Goal: Information Seeking & Learning: Learn about a topic

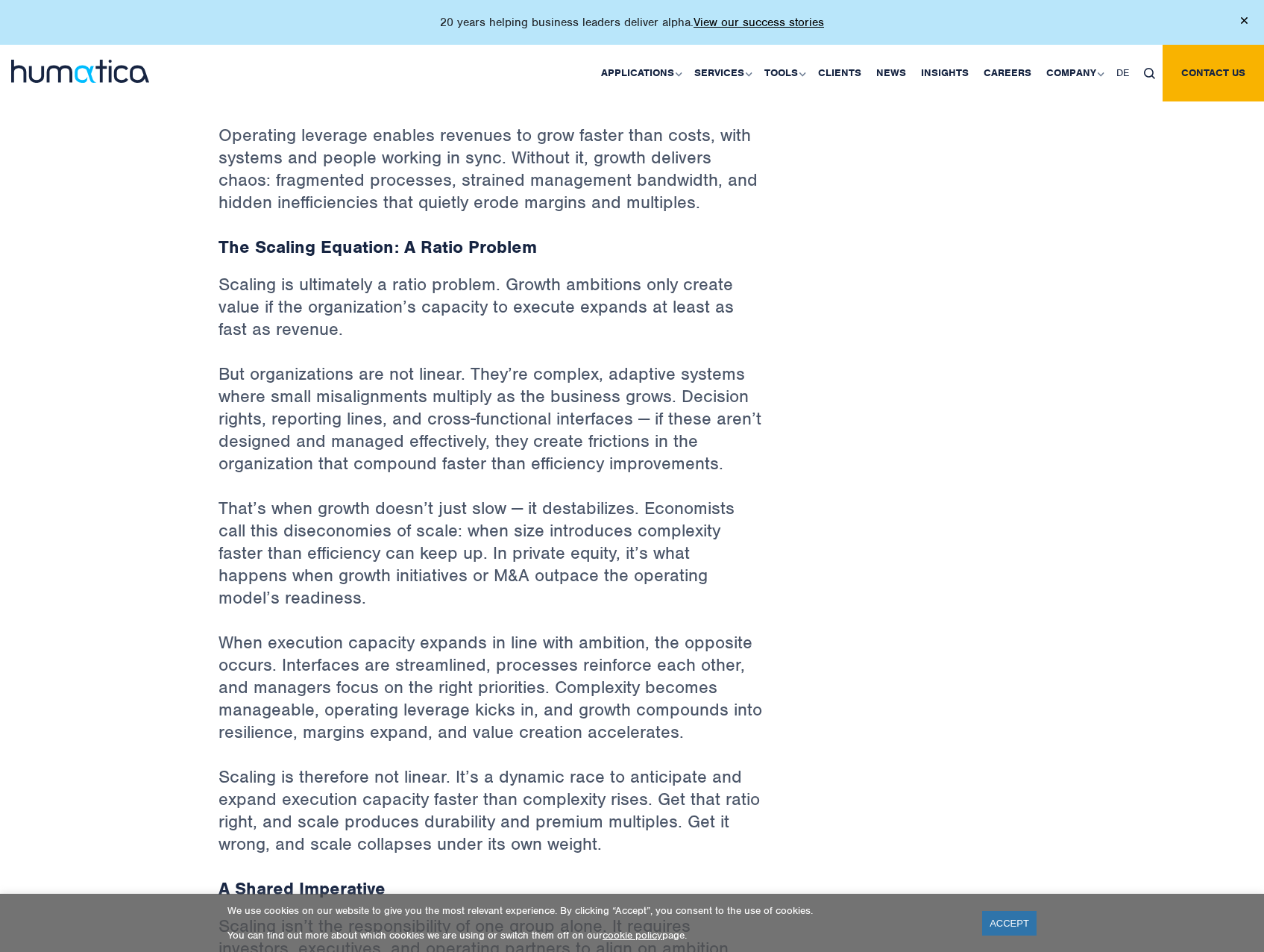
scroll to position [746, 0]
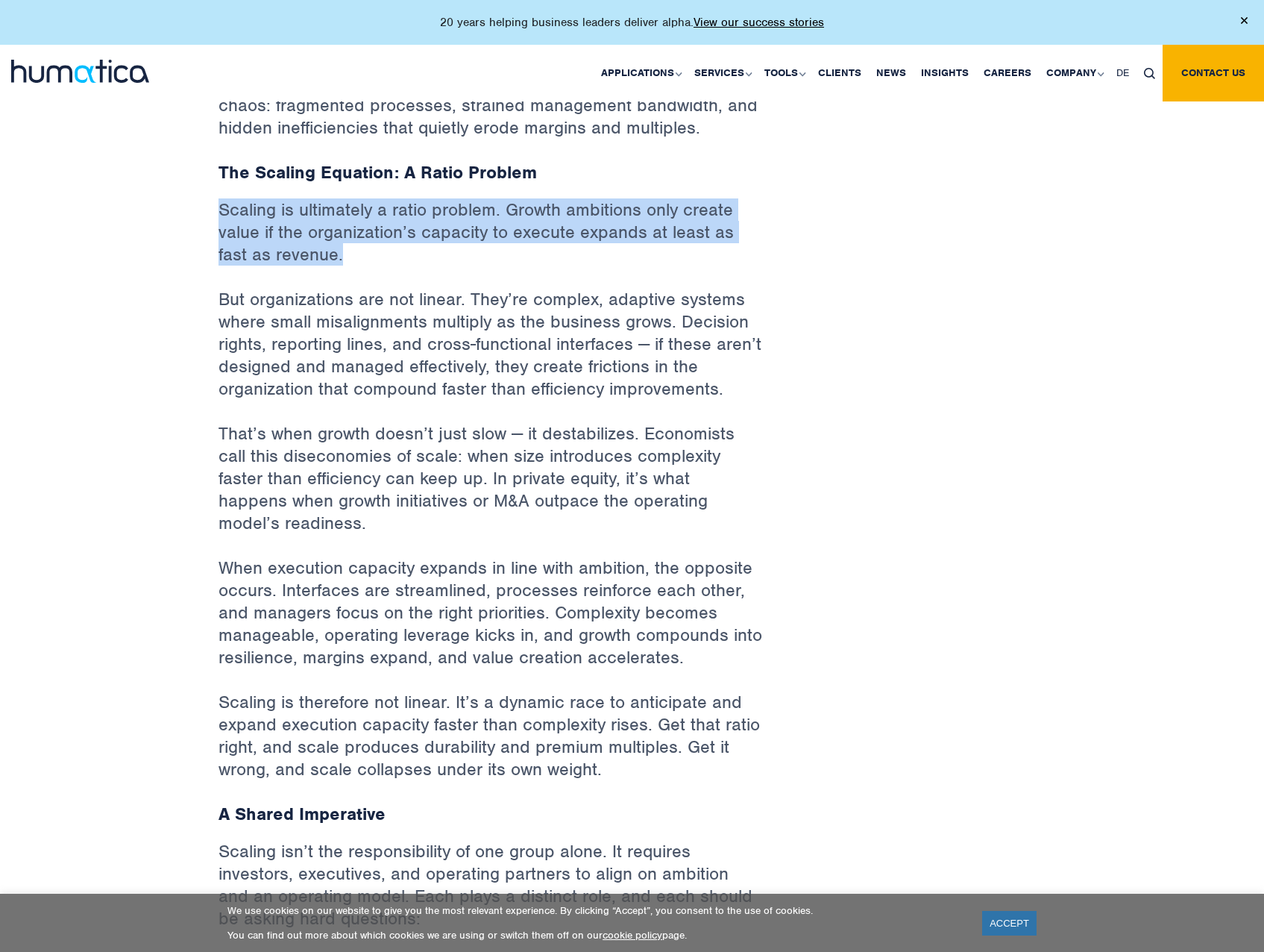
drag, startPoint x: 319, startPoint y: 244, endPoint x: 176, endPoint y: 215, distance: 145.9
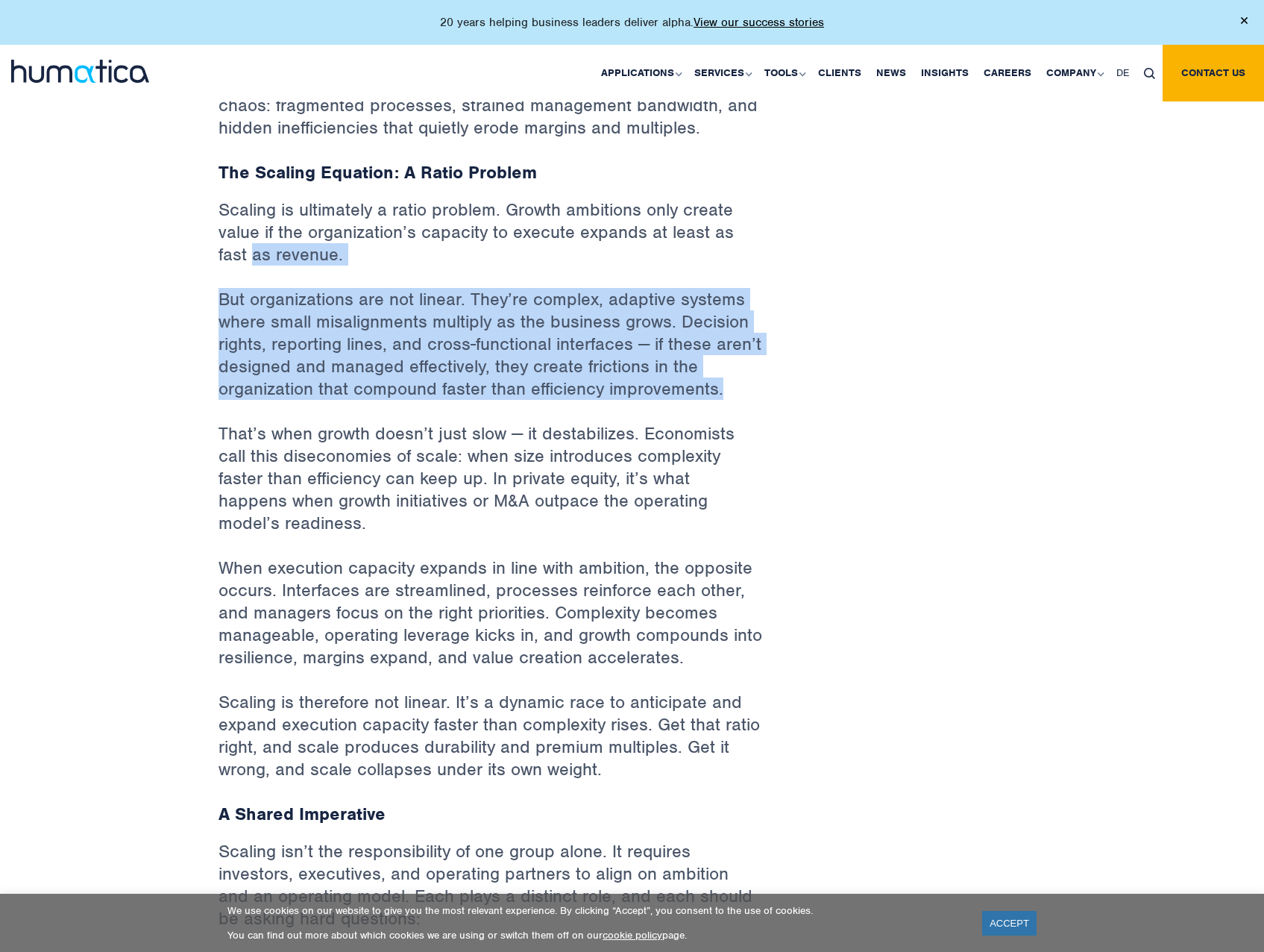
drag, startPoint x: 201, startPoint y: 286, endPoint x: 801, endPoint y: 408, distance: 612.3
drag, startPoint x: 802, startPoint y: 407, endPoint x: 219, endPoint y: 296, distance: 593.5
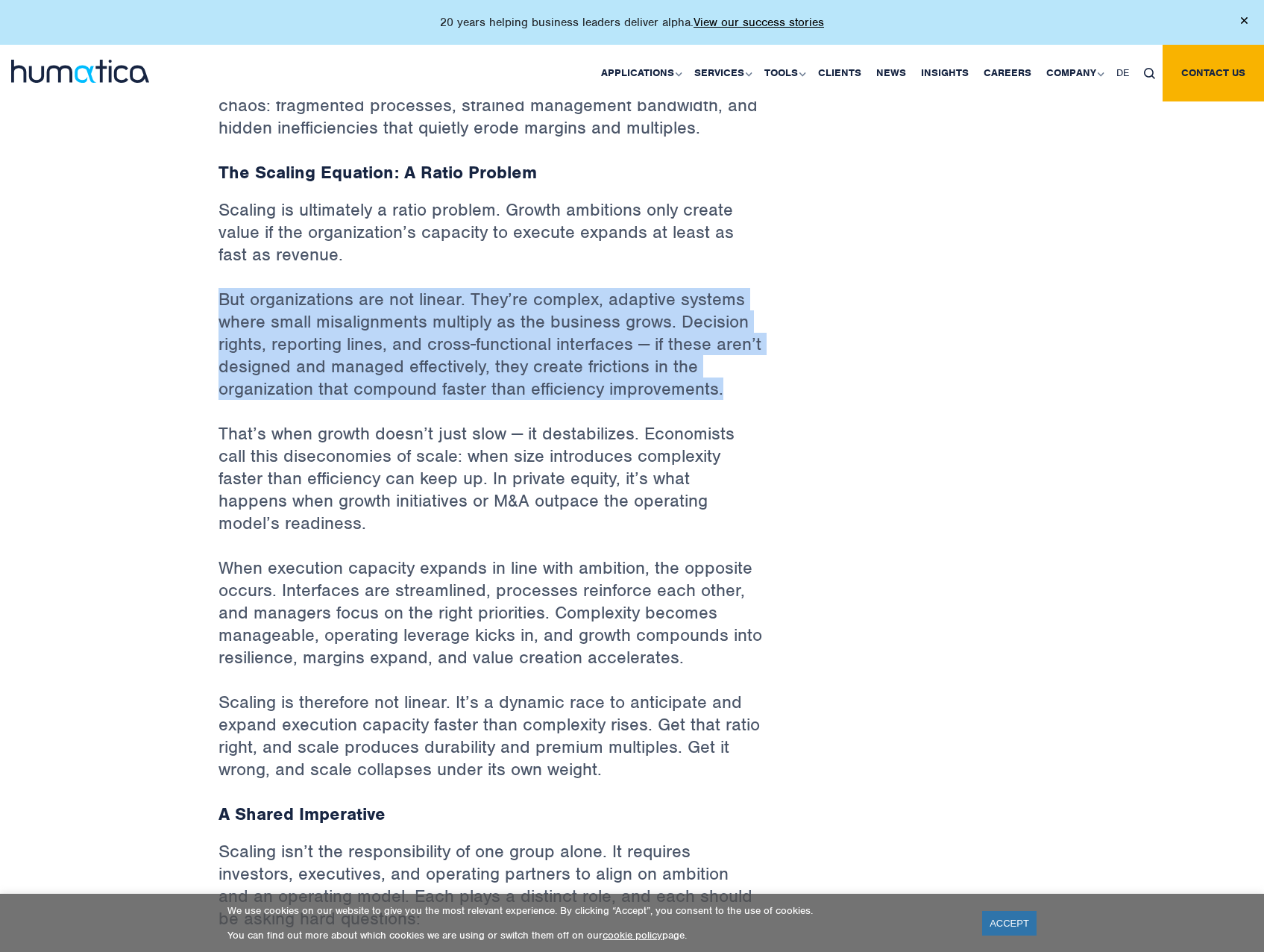
click at [220, 296] on p "But organizations are not linear. They’re complex, adaptive systems where small…" at bounding box center [490, 355] width 544 height 134
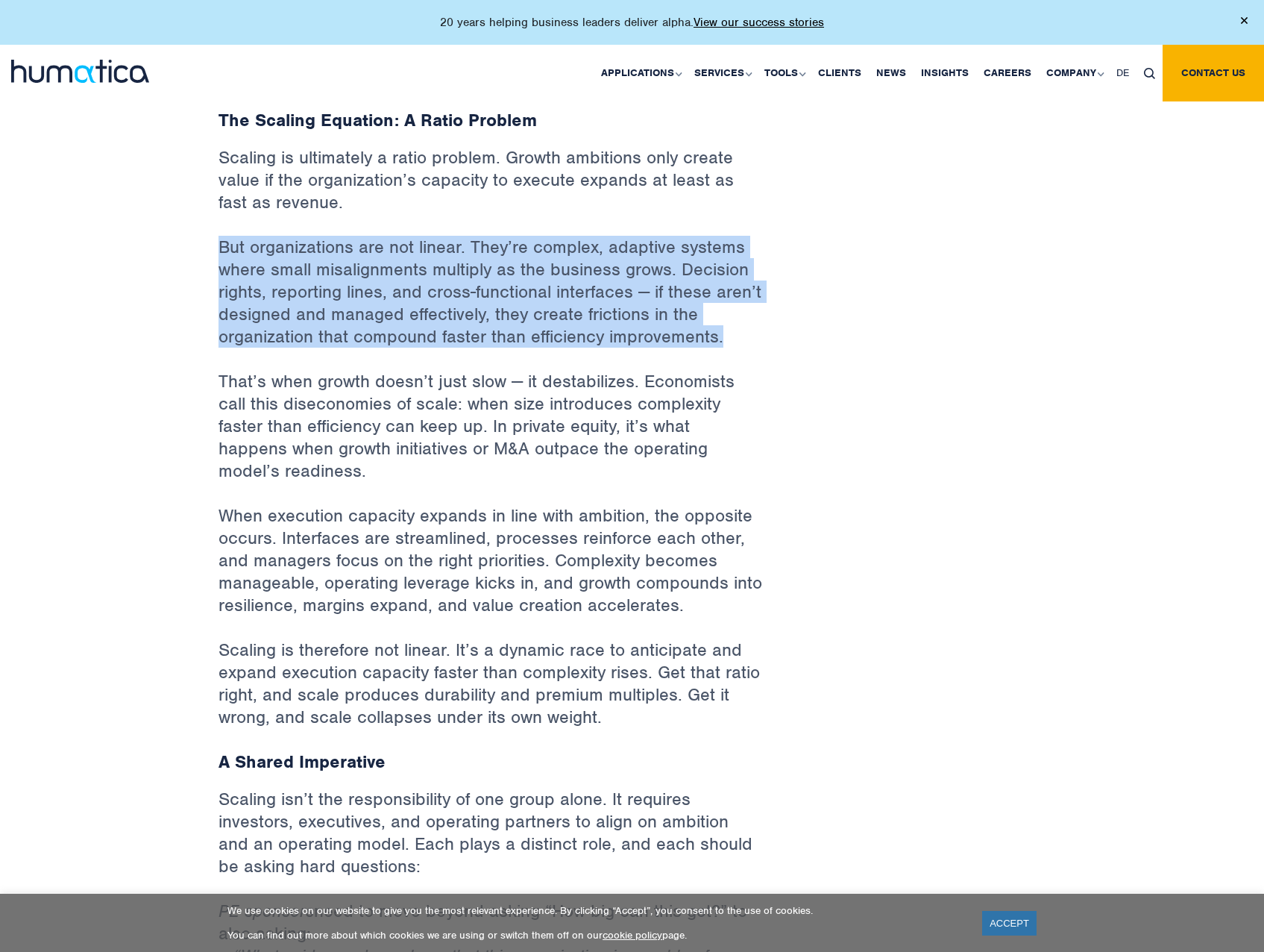
scroll to position [820, 0]
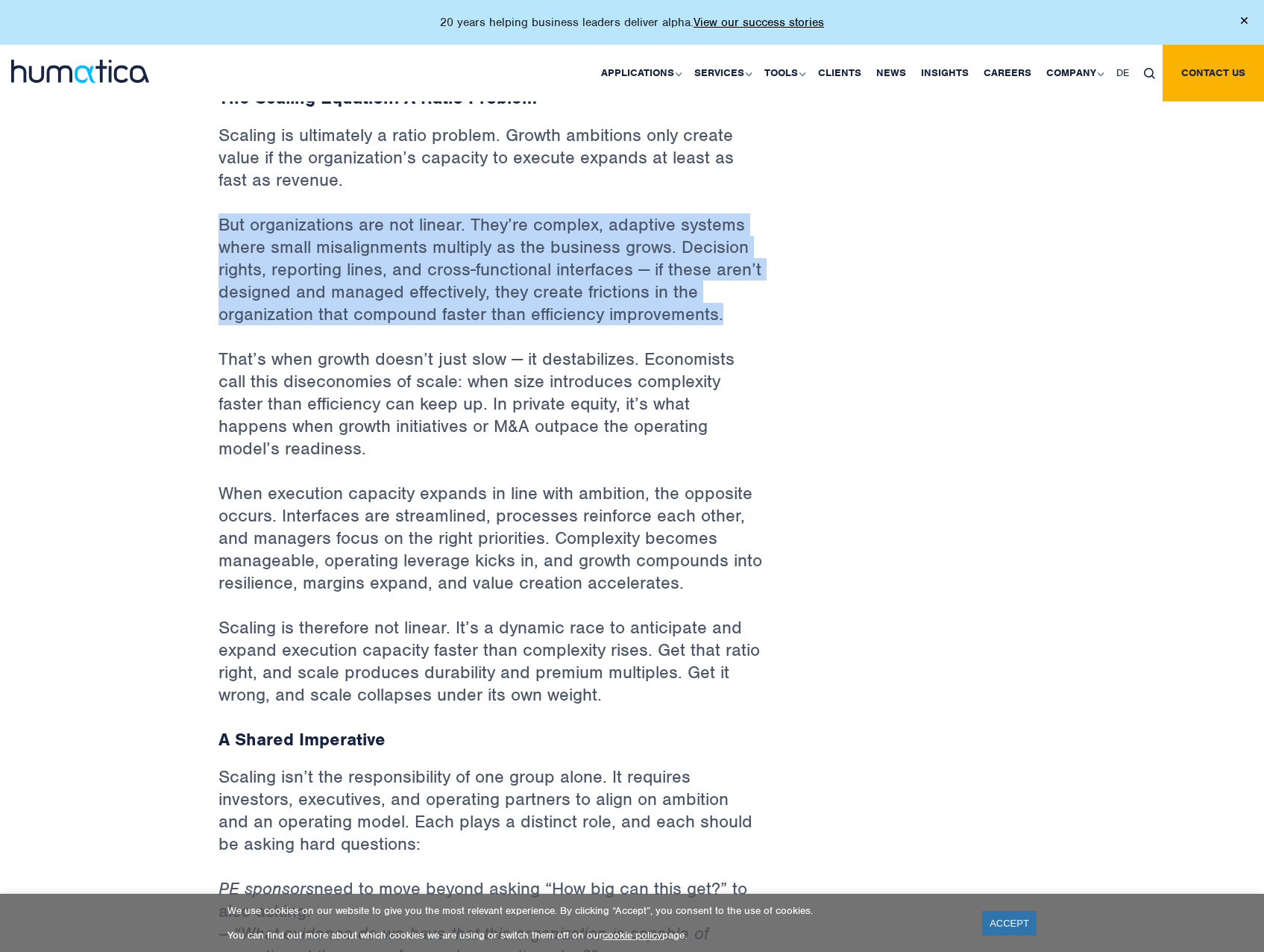
click at [234, 273] on p "But organizations are not linear. They’re complex, adaptive systems where small…" at bounding box center [490, 281] width 544 height 134
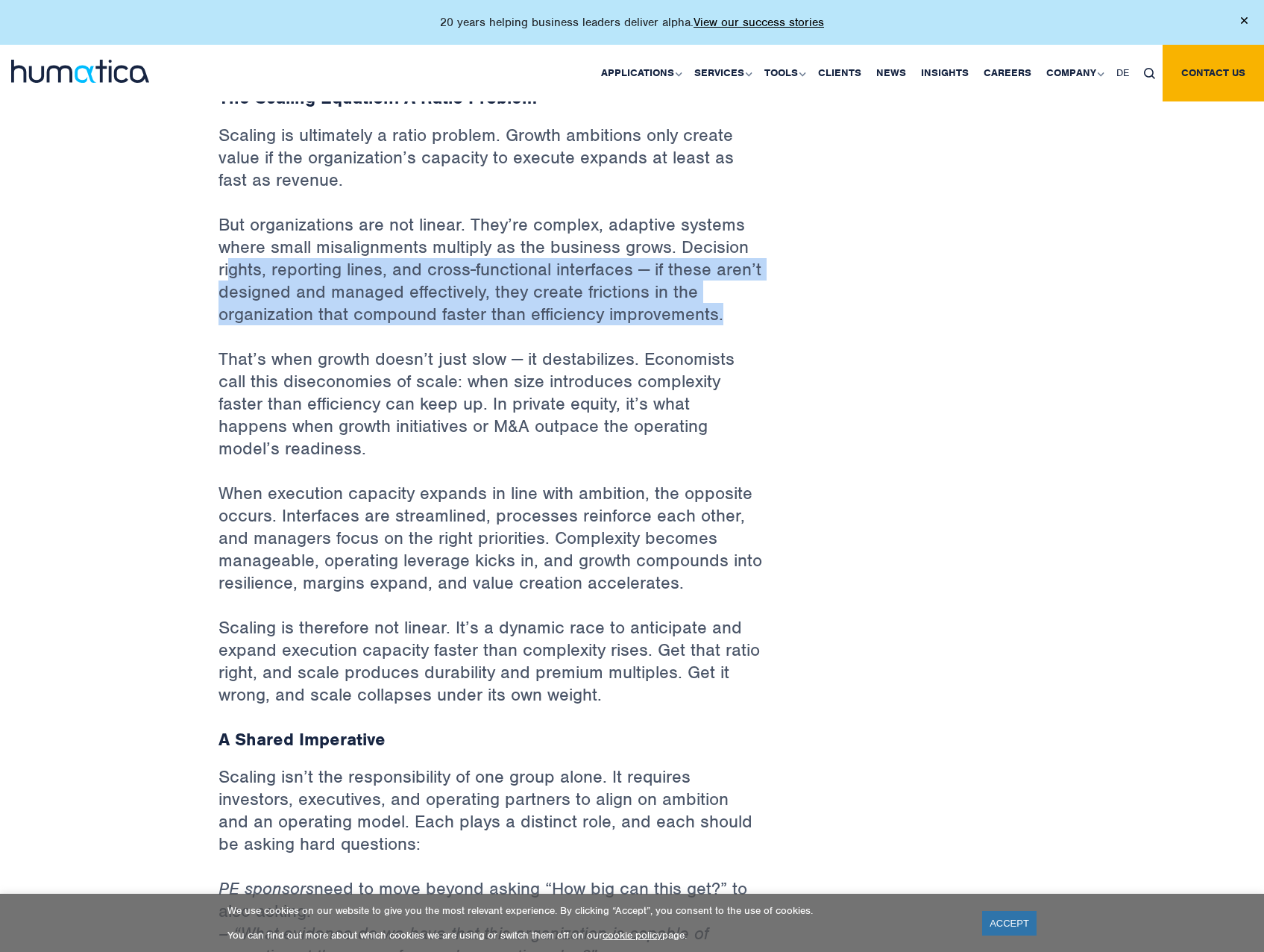
drag, startPoint x: 227, startPoint y: 264, endPoint x: 763, endPoint y: 330, distance: 540.0
click at [763, 330] on div "Back to Insights Scaling: The Fine Line Between Operating Leverage and Chaos [D…" at bounding box center [490, 900] width 567 height 3239
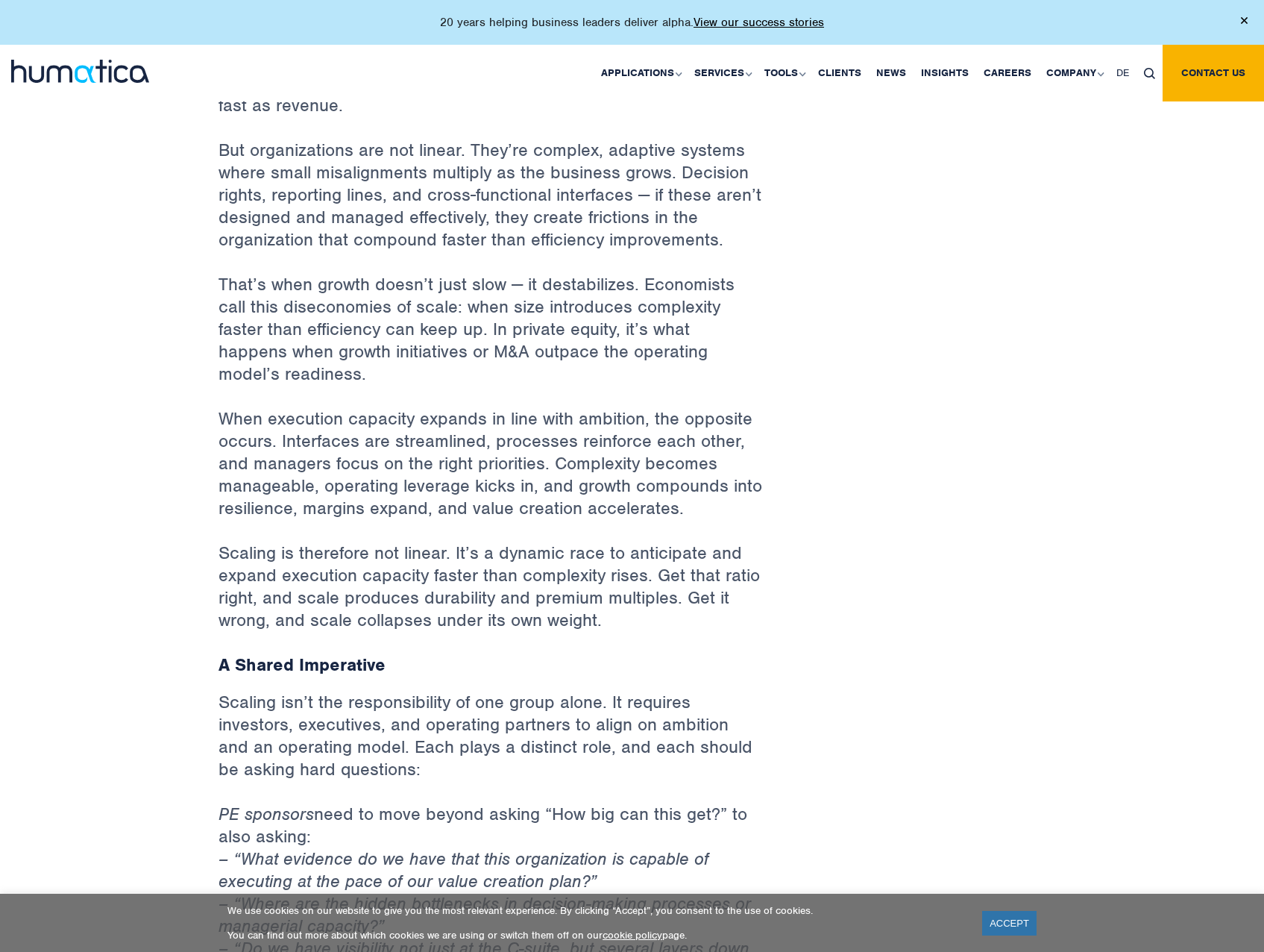
scroll to position [970, 0]
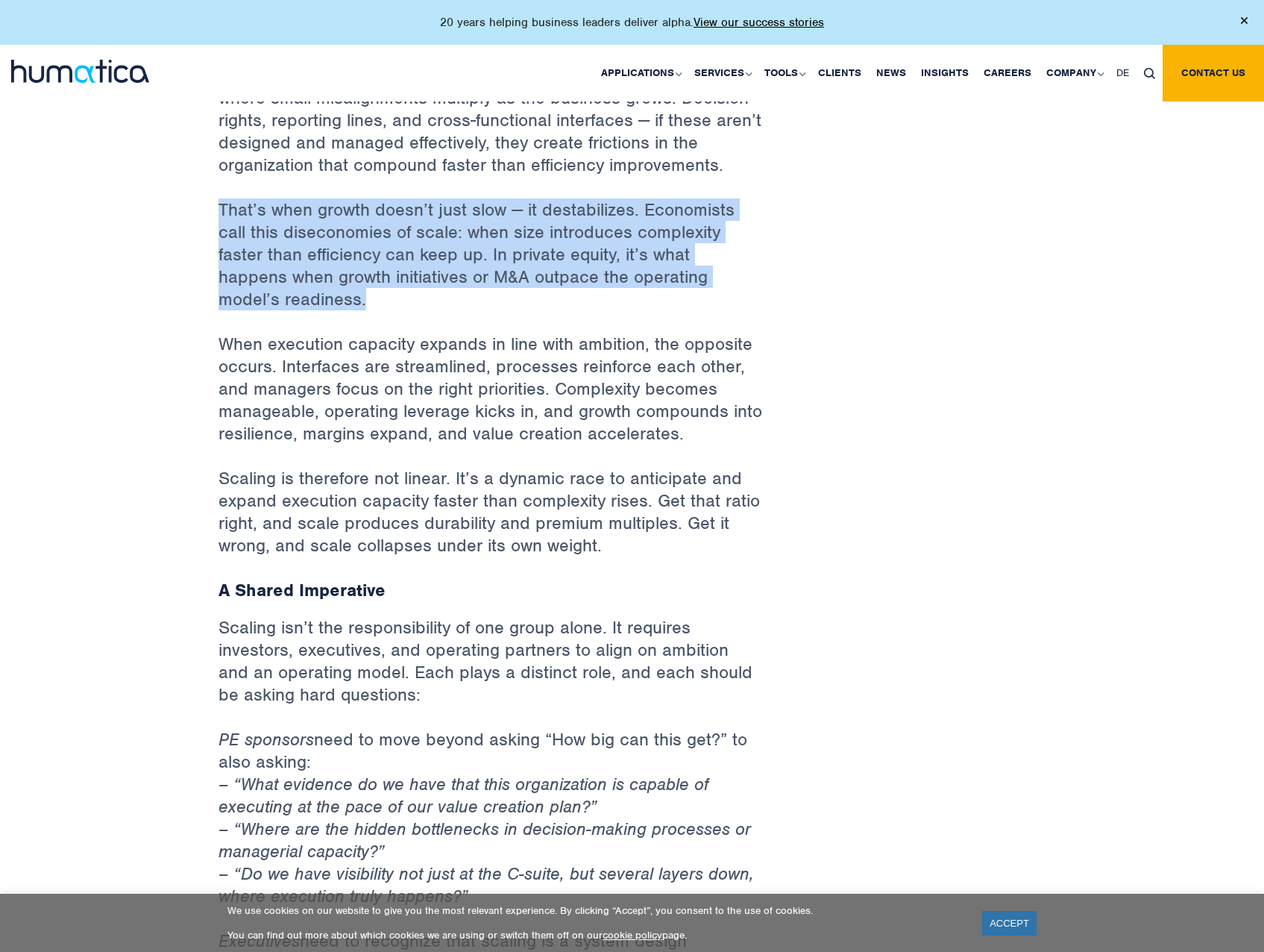
drag, startPoint x: 263, startPoint y: 206, endPoint x: 760, endPoint y: 281, distance: 502.6
click at [760, 281] on div "Back to Insights Scaling: The Fine Line Between Operating Leverage and Chaos [D…" at bounding box center [490, 751] width 567 height 3239
click at [760, 281] on p "That’s when growth doesn’t just slow — it destabilizes. Economists call this di…" at bounding box center [490, 265] width 544 height 134
drag, startPoint x: 674, startPoint y: 280, endPoint x: 184, endPoint y: 212, distance: 494.7
click at [184, 212] on div "Back to Insights Scaling: The Fine Line Between Operating Leverage and Chaos [D…" at bounding box center [632, 751] width 1264 height 3329
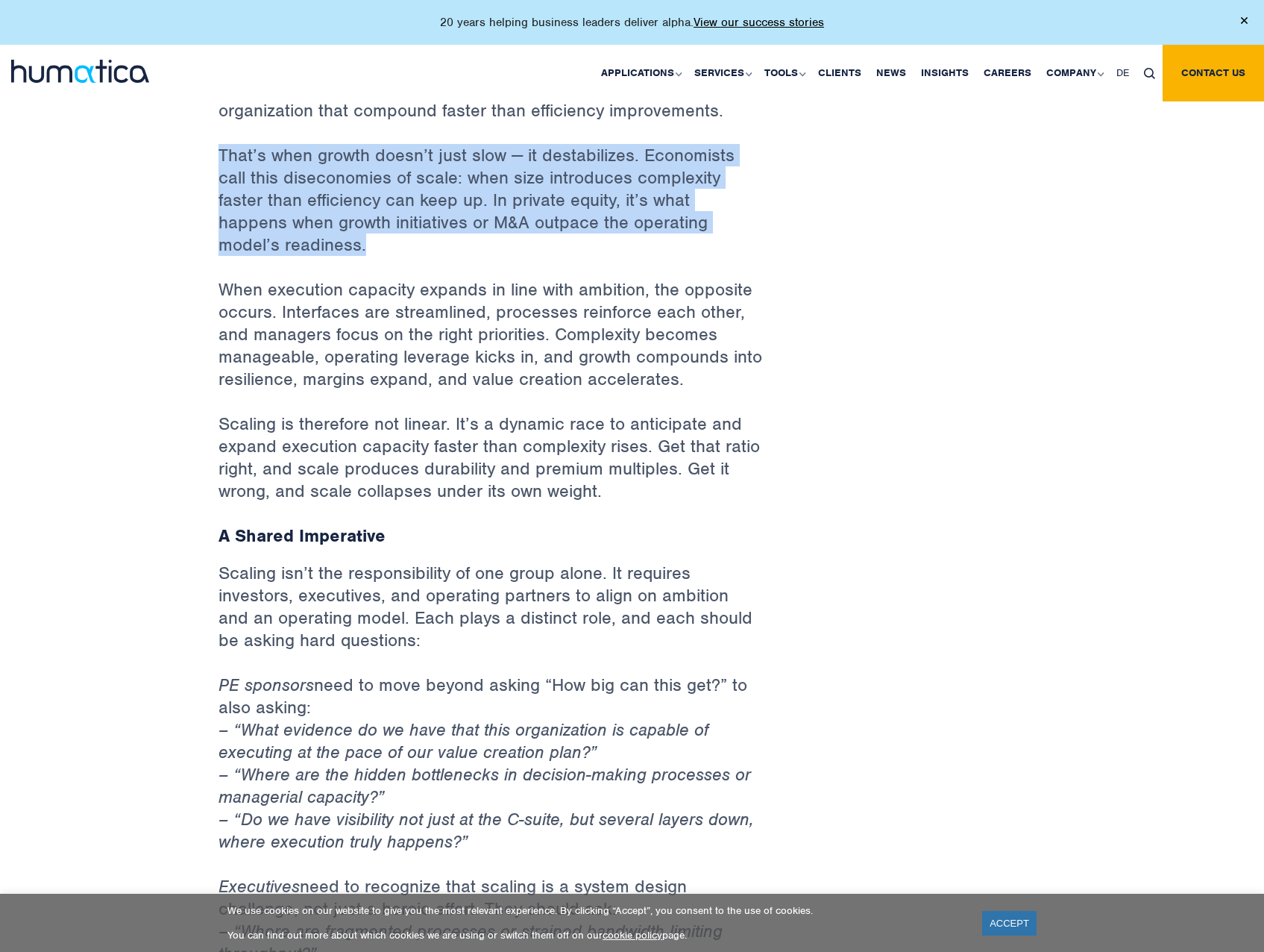
scroll to position [1044, 0]
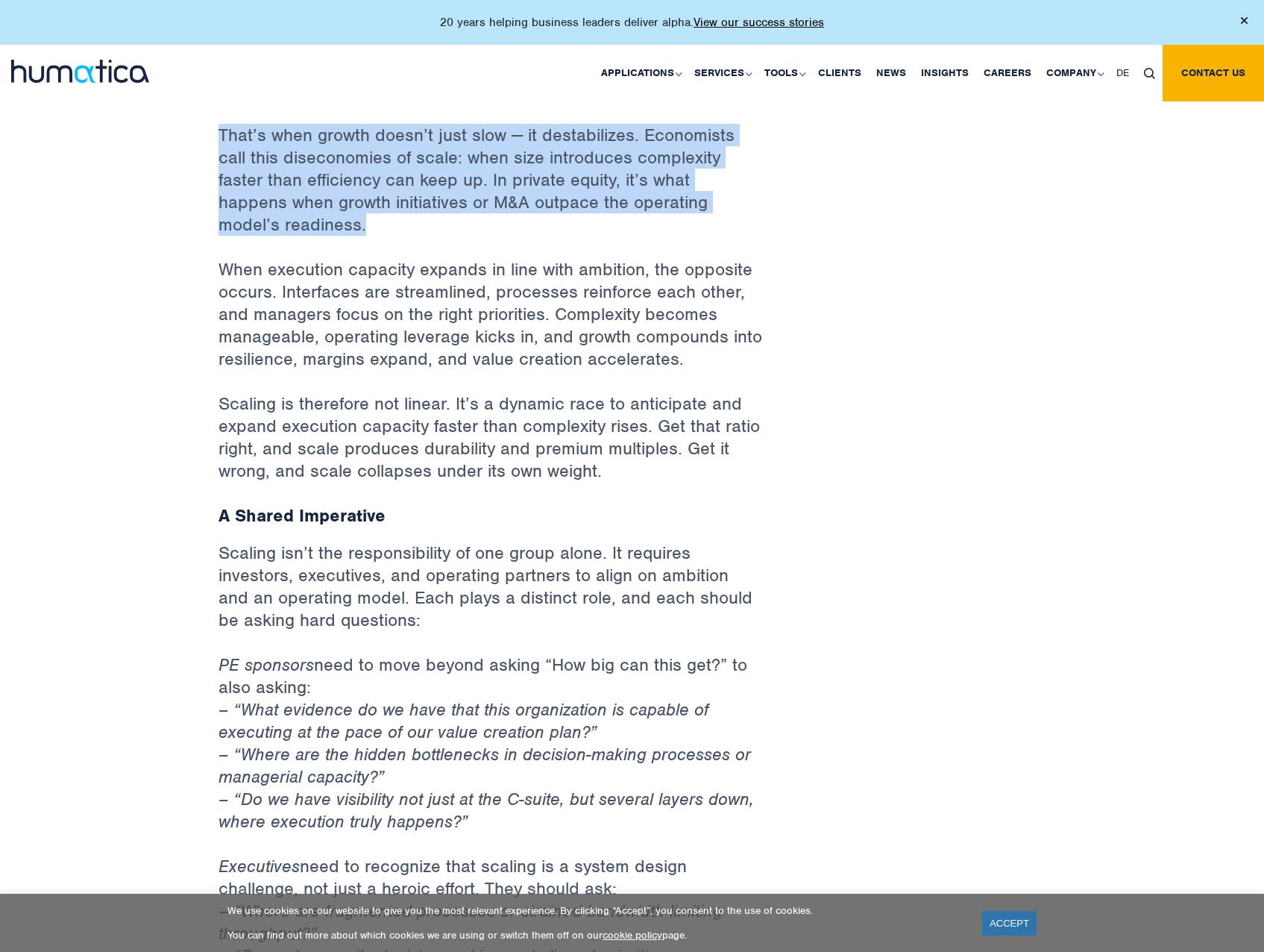
click at [218, 197] on p "That’s when growth doesn’t just slow — it destabilizes. Economists call this di…" at bounding box center [490, 191] width 544 height 134
drag, startPoint x: 729, startPoint y: 205, endPoint x: 199, endPoint y: 138, distance: 534.2
click at [199, 138] on div "Back to Insights Scaling: The Fine Line Between Operating Leverage and Chaos [D…" at bounding box center [632, 677] width 1264 height 3329
drag, startPoint x: 199, startPoint y: 138, endPoint x: 277, endPoint y: 168, distance: 83.6
click at [277, 168] on p "That’s when growth doesn’t just slow — it destabilizes. Economists call this di…" at bounding box center [490, 191] width 544 height 134
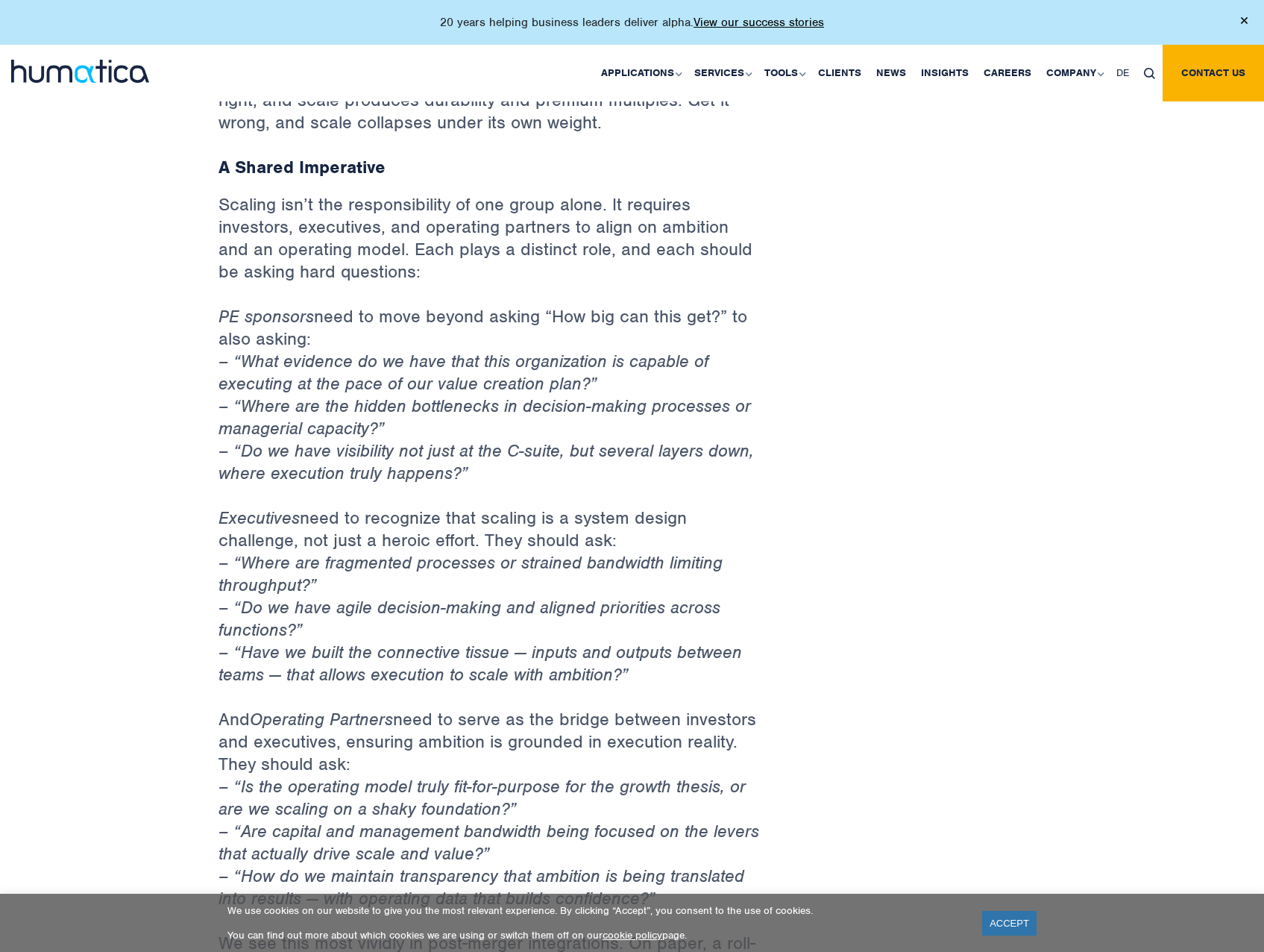
scroll to position [1417, 0]
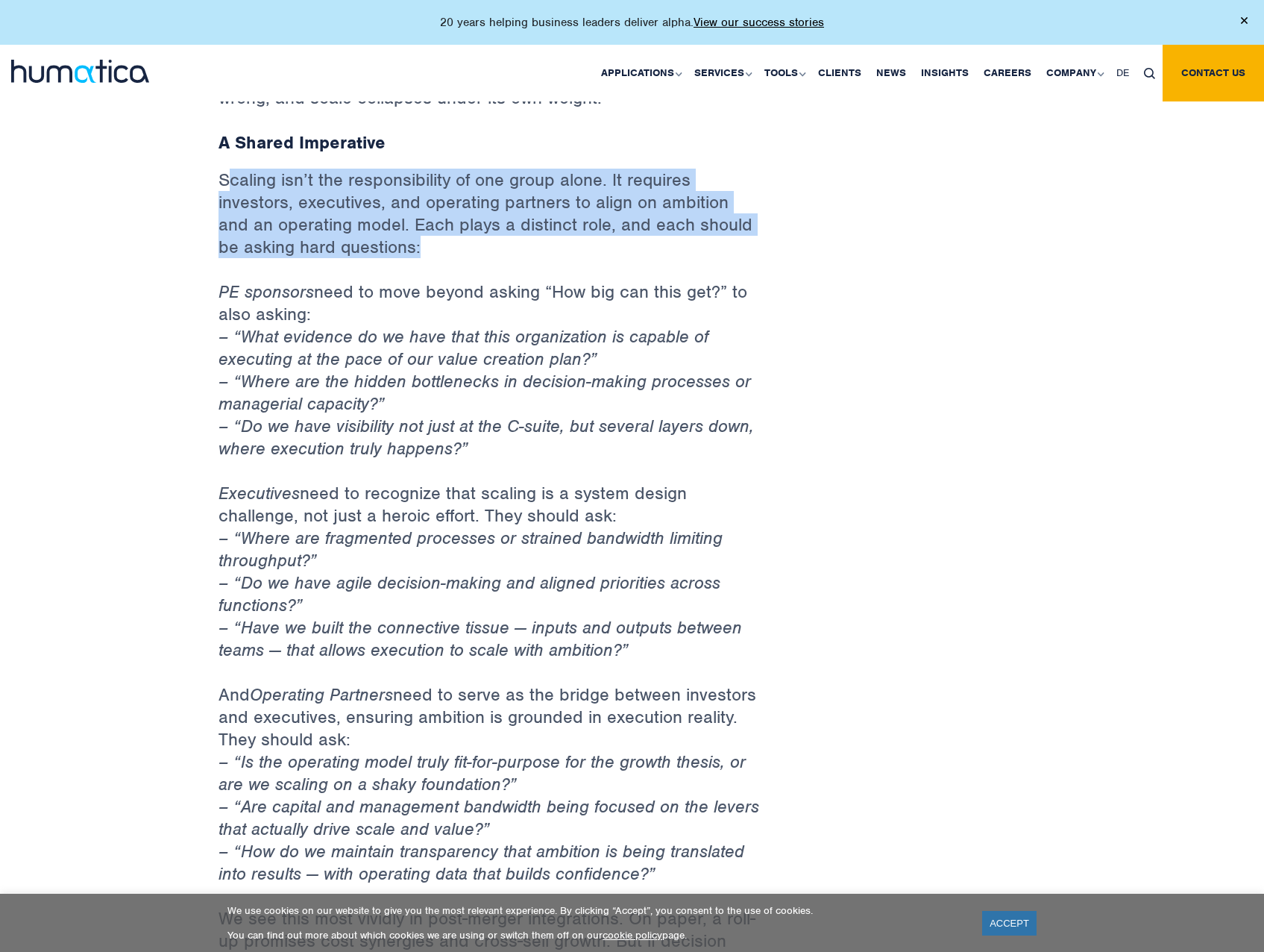
drag, startPoint x: 228, startPoint y: 160, endPoint x: 416, endPoint y: 229, distance: 200.3
click at [416, 229] on p "Scaling isn’t the responsibility of one group alone. It requires investors, exe…" at bounding box center [490, 224] width 544 height 112
drag, startPoint x: 460, startPoint y: 229, endPoint x: 187, endPoint y: 158, distance: 282.1
click at [187, 158] on div "Back to Insights Scaling: The Fine Line Between Operating Leverage and Chaos [D…" at bounding box center [632, 304] width 1264 height 3329
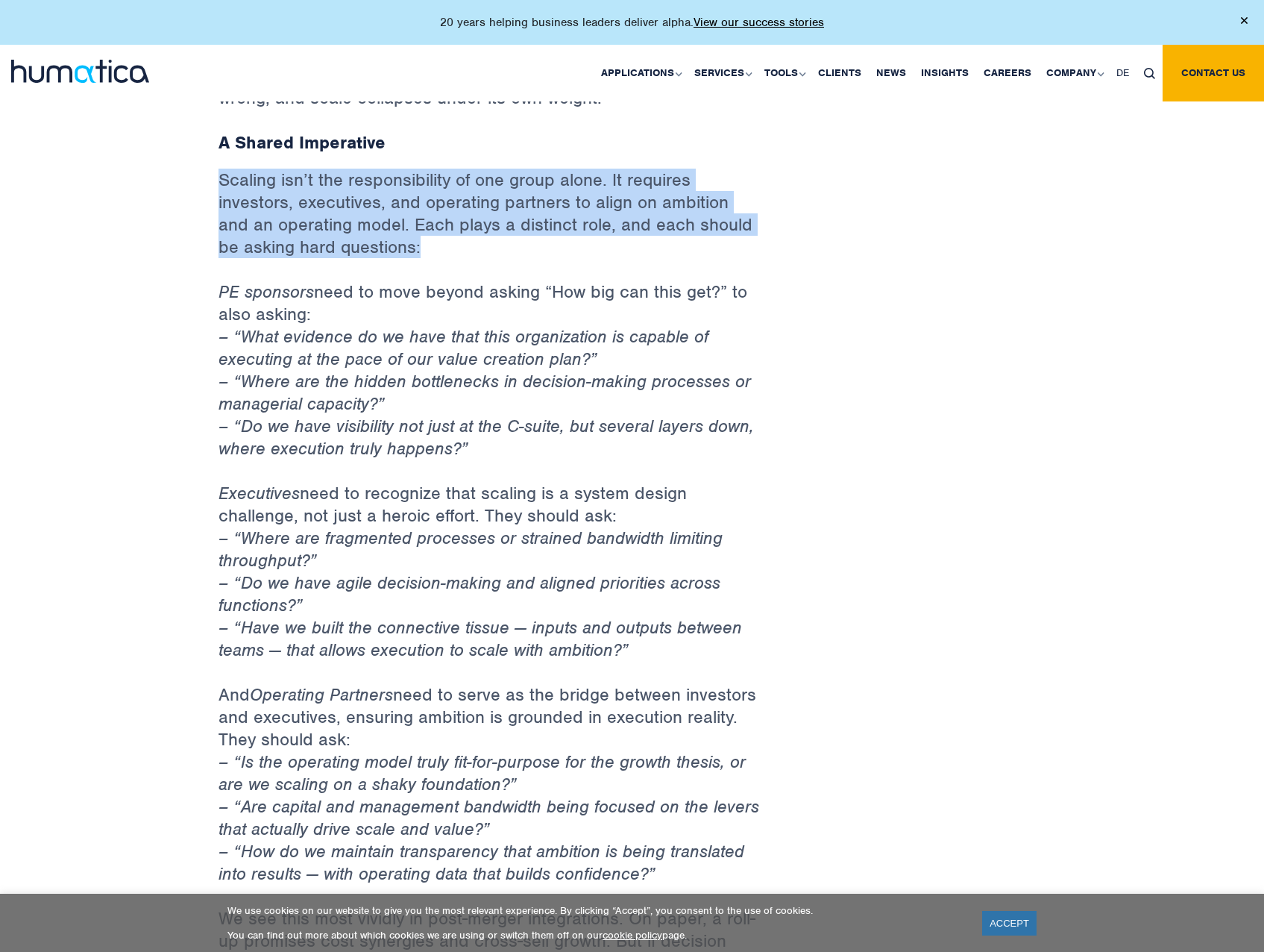
drag, startPoint x: 187, startPoint y: 158, endPoint x: 195, endPoint y: 165, distance: 10.6
click at [195, 165] on div "Back to Insights Scaling: The Fine Line Between Operating Leverage and Chaos [D…" at bounding box center [632, 304] width 1264 height 3329
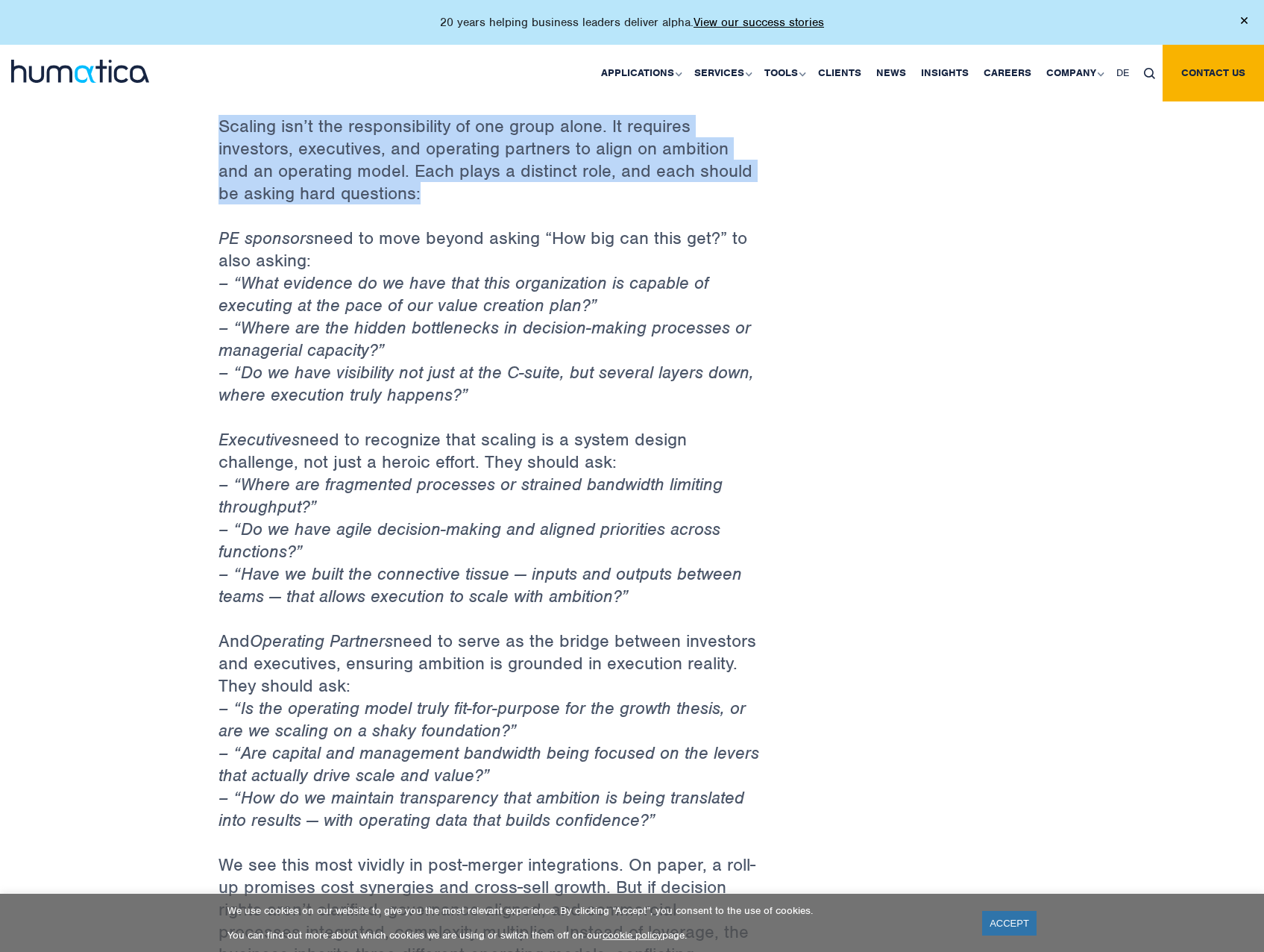
scroll to position [1491, 0]
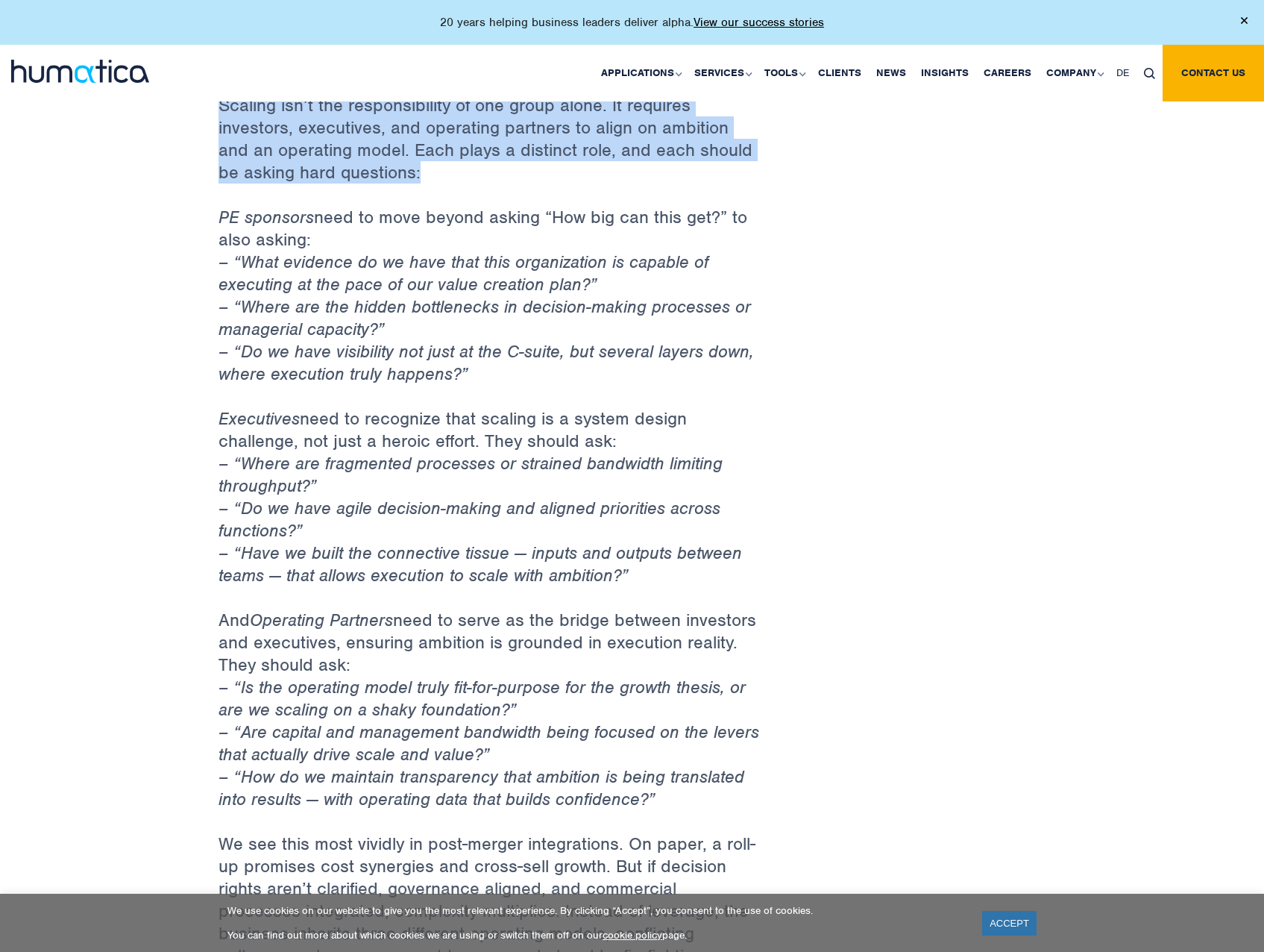
click at [203, 179] on div "Back to Insights Scaling: The Fine Line Between Operating Leverage and Chaos [D…" at bounding box center [632, 230] width 1264 height 3329
drag, startPoint x: 215, startPoint y: 187, endPoint x: 394, endPoint y: 219, distance: 181.8
click at [394, 219] on div "Back to Insights Scaling: The Fine Line Between Operating Leverage and Chaos [D…" at bounding box center [490, 229] width 567 height 3239
click at [394, 219] on p "PE sponsors need to move beyond asking “How big can this get?” to also asking: …" at bounding box center [490, 306] width 544 height 201
drag, startPoint x: 349, startPoint y: 217, endPoint x: 218, endPoint y: 184, distance: 135.1
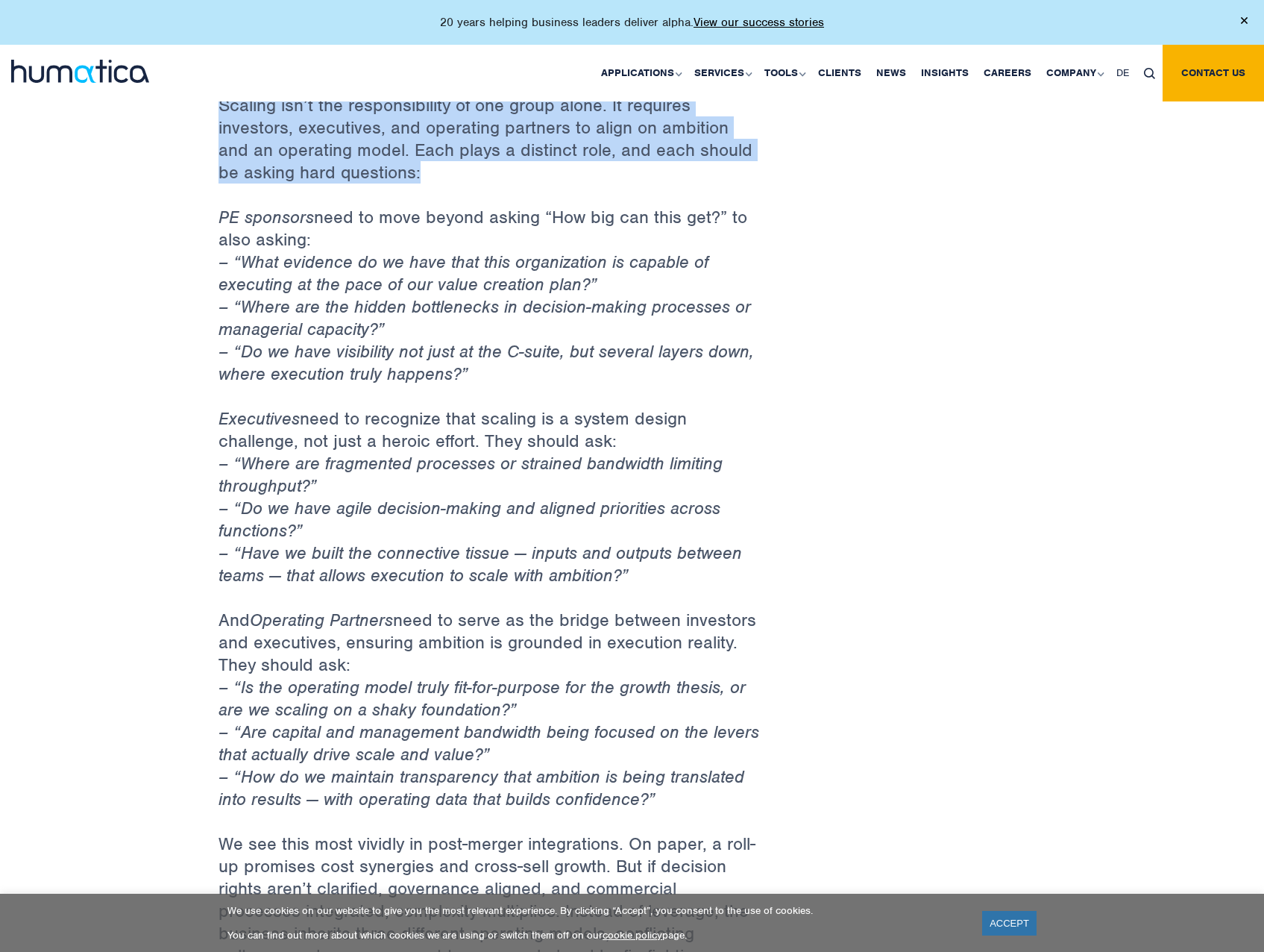
click at [218, 205] on p "PE sponsors need to move beyond asking “How big can this get?” to also asking: …" at bounding box center [490, 306] width 544 height 201
drag, startPoint x: 218, startPoint y: 184, endPoint x: 225, endPoint y: 188, distance: 8.1
click at [218, 205] on em "PE sponsors" at bounding box center [266, 217] width 95 height 23
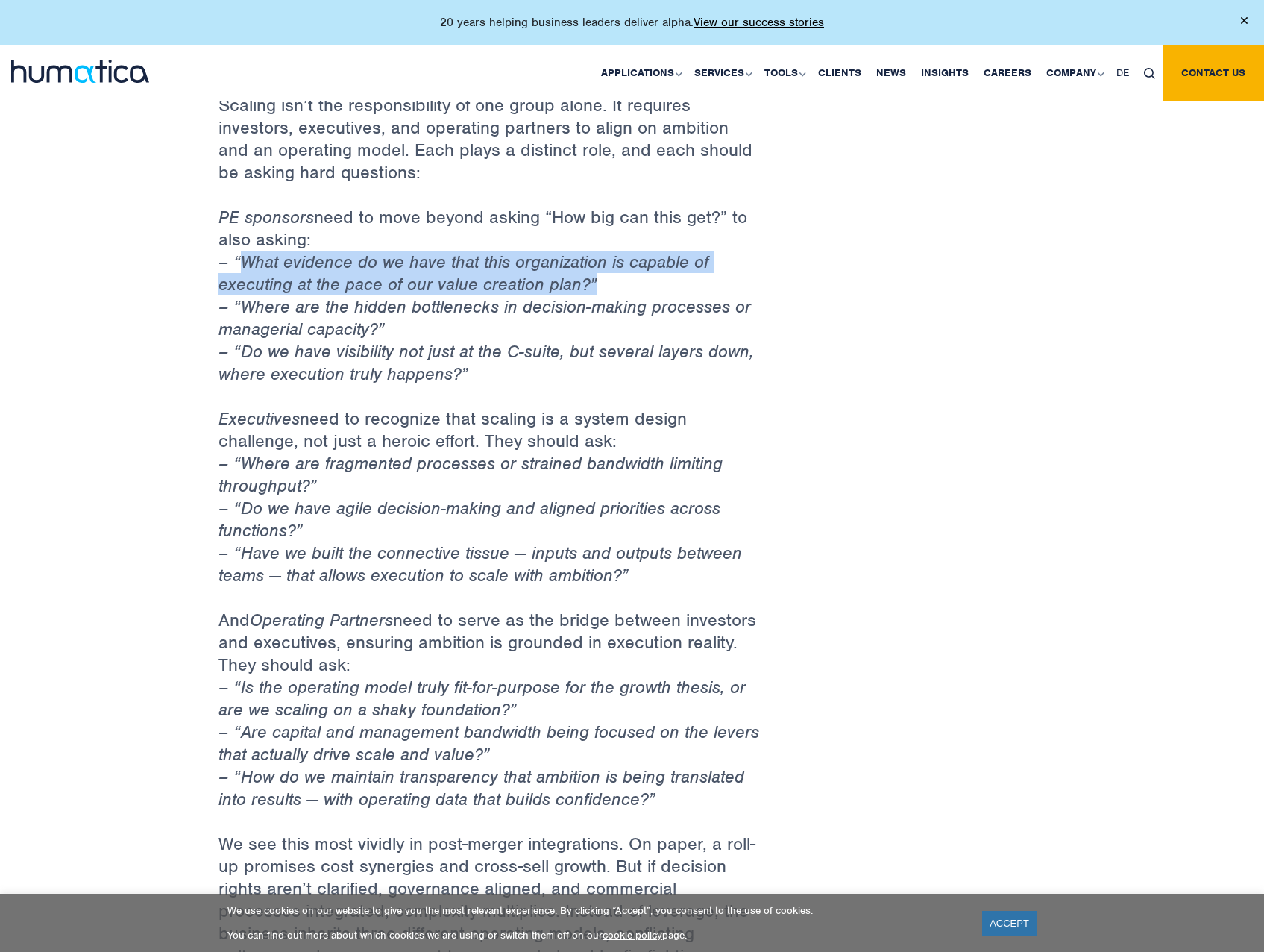
drag, startPoint x: 245, startPoint y: 230, endPoint x: 669, endPoint y: 266, distance: 425.5
click at [669, 266] on p "PE sponsors need to move beyond asking “How big can this get?” to also asking: …" at bounding box center [490, 306] width 544 height 201
drag, startPoint x: 440, startPoint y: 298, endPoint x: 175, endPoint y: 218, distance: 276.8
click at [175, 218] on div "Back to Insights Scaling: The Fine Line Between Operating Leverage and Chaos [D…" at bounding box center [632, 230] width 1264 height 3329
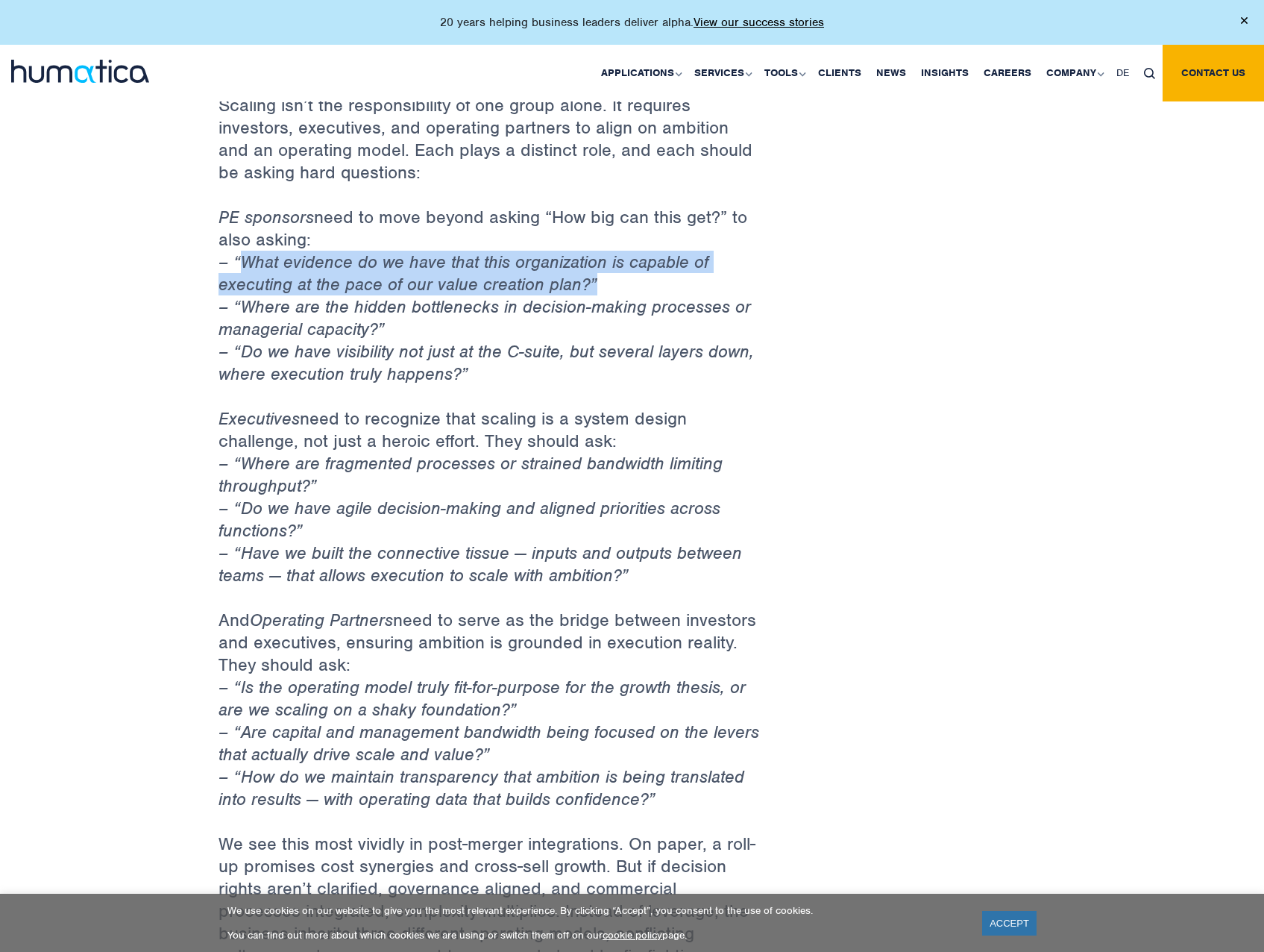
drag, startPoint x: 175, startPoint y: 218, endPoint x: 264, endPoint y: 235, distance: 90.6
click at [264, 251] on em "– “What evidence do we have that this organization is capable of executing at t…" at bounding box center [486, 318] width 535 height 134
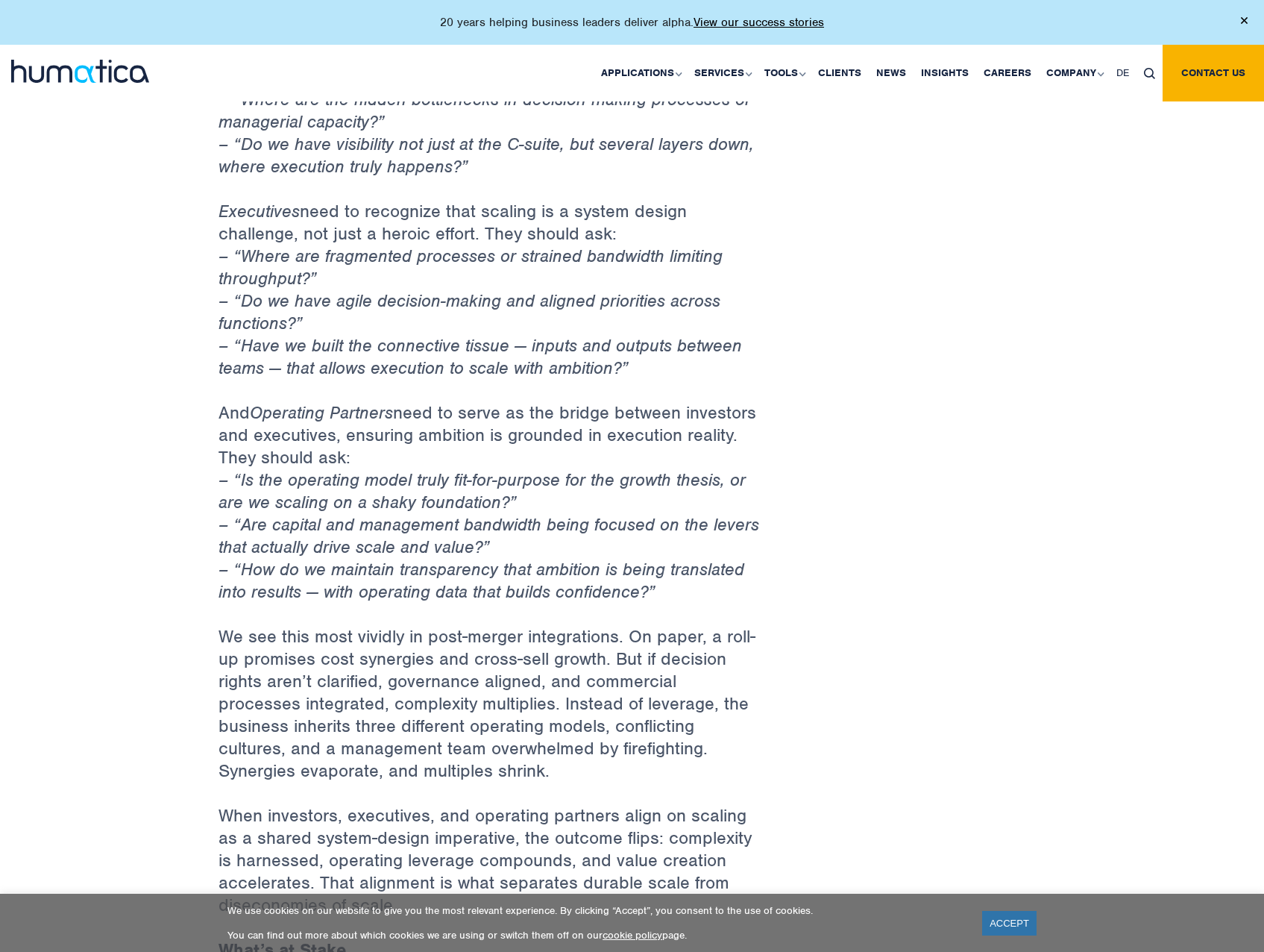
scroll to position [1716, 0]
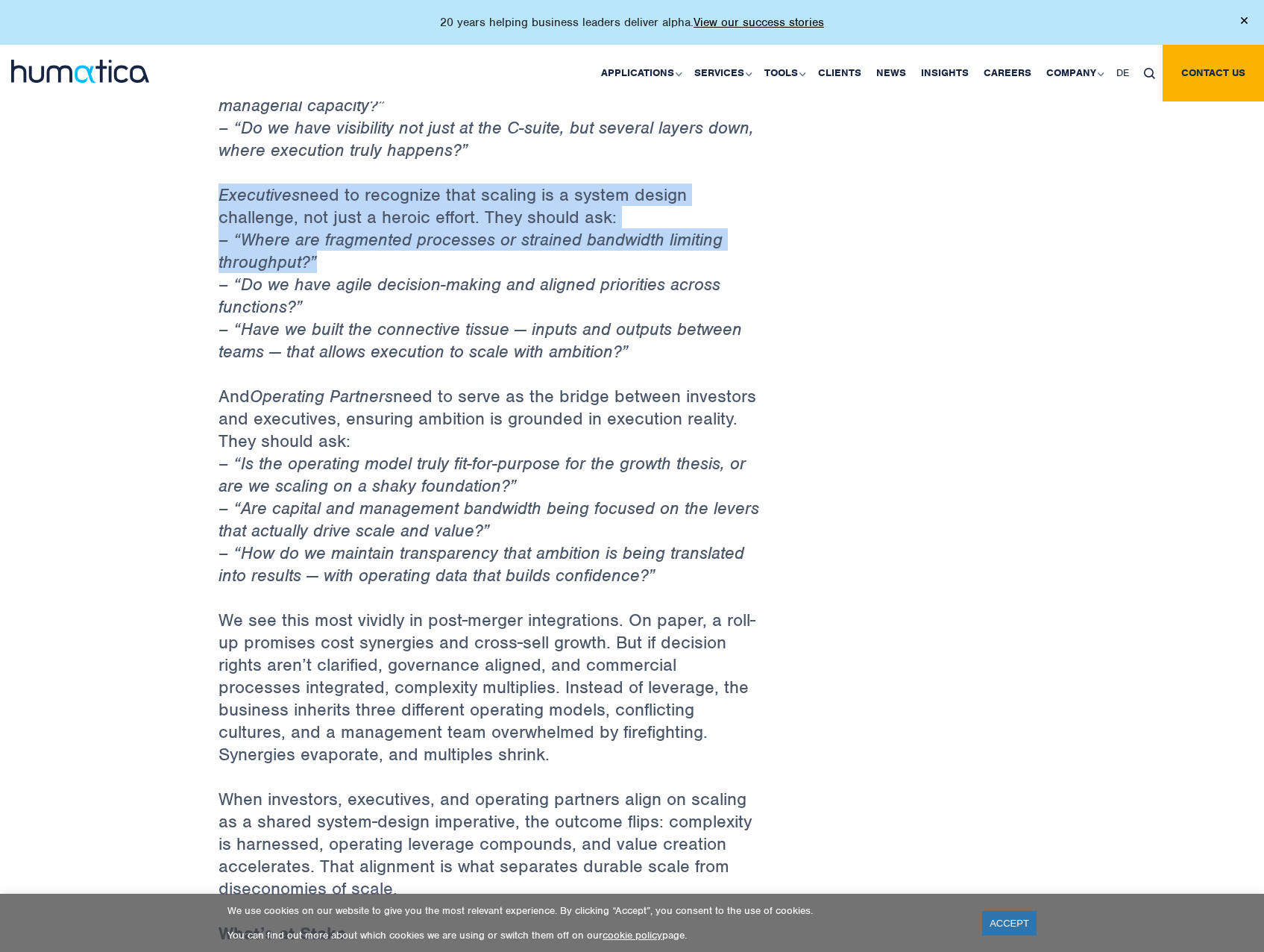
drag, startPoint x: 282, startPoint y: 191, endPoint x: 416, endPoint y: 243, distance: 143.7
click at [416, 243] on div "Back to Insights Scaling: The Fine Line Between Operating Leverage and Chaos [D…" at bounding box center [632, 6] width 1264 height 3329
drag, startPoint x: 416, startPoint y: 243, endPoint x: 405, endPoint y: 253, distance: 14.9
click at [416, 243] on p "Executives need to recognize that scaling is a system design challenge, not jus…" at bounding box center [490, 284] width 544 height 201
drag, startPoint x: 330, startPoint y: 277, endPoint x: 238, endPoint y: 176, distance: 136.6
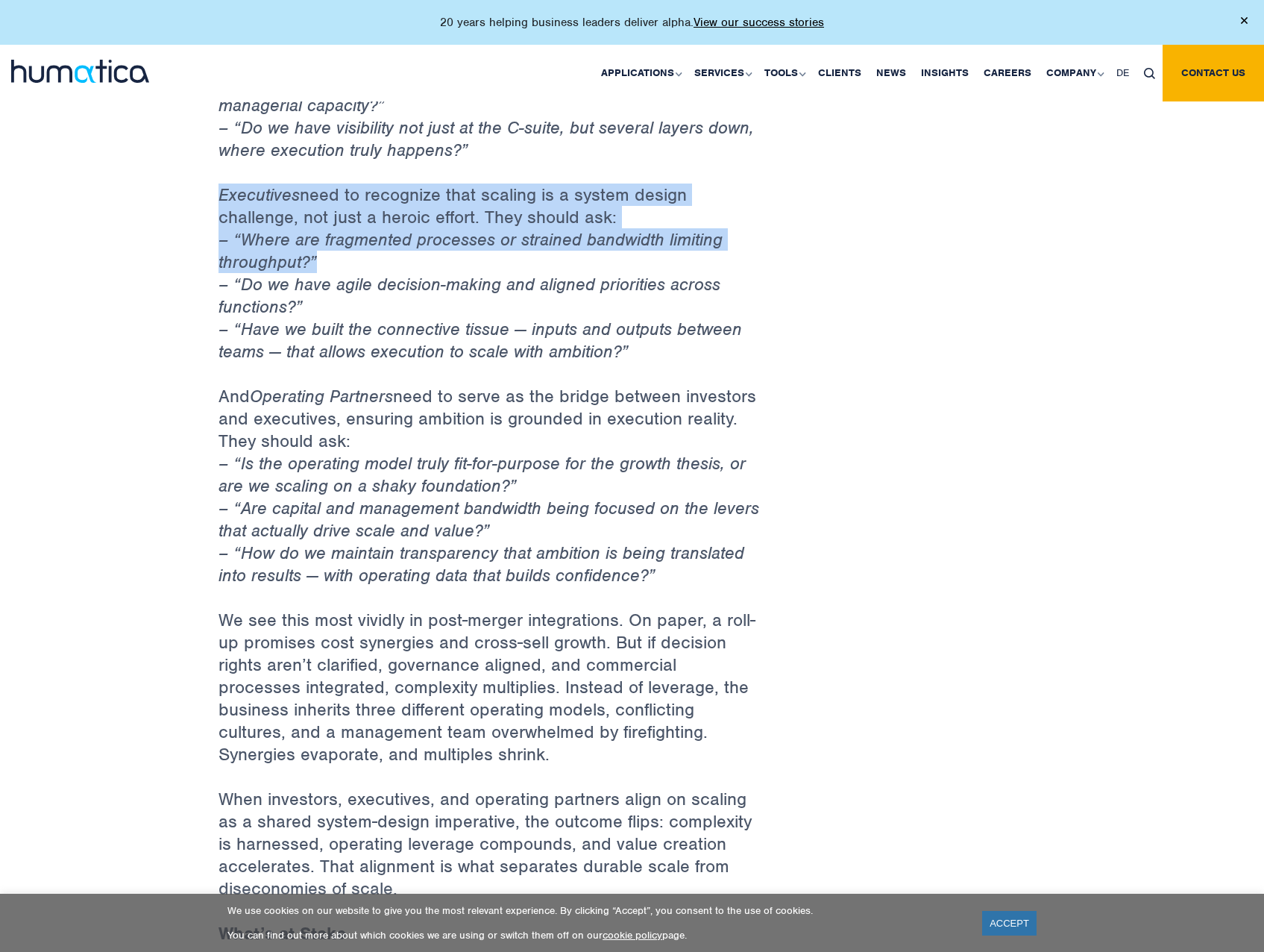
click at [238, 184] on p "Executives need to recognize that scaling is a system design challenge, not jus…" at bounding box center [490, 284] width 544 height 201
click at [237, 184] on em "Executives" at bounding box center [259, 195] width 82 height 23
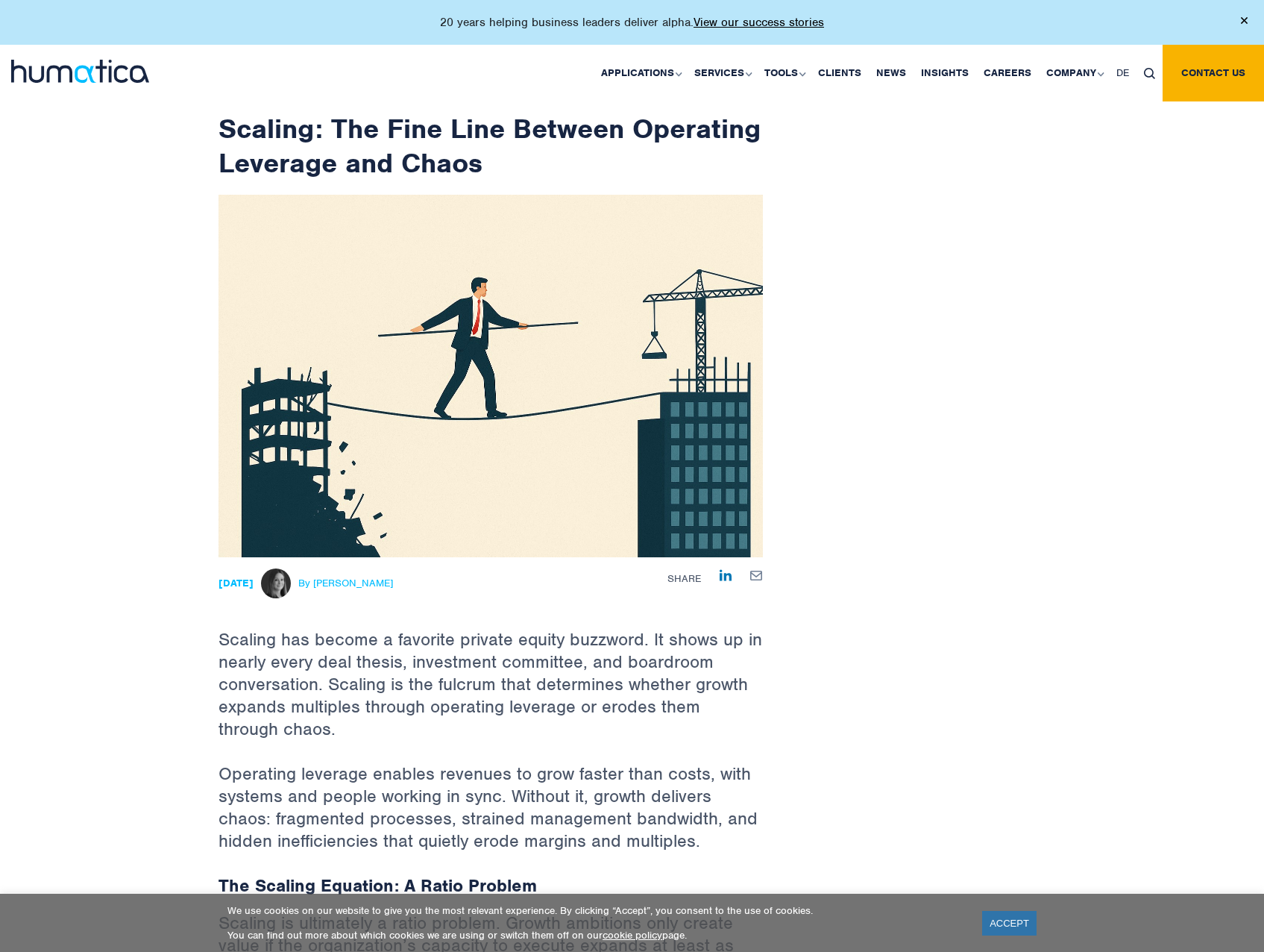
scroll to position [0, 0]
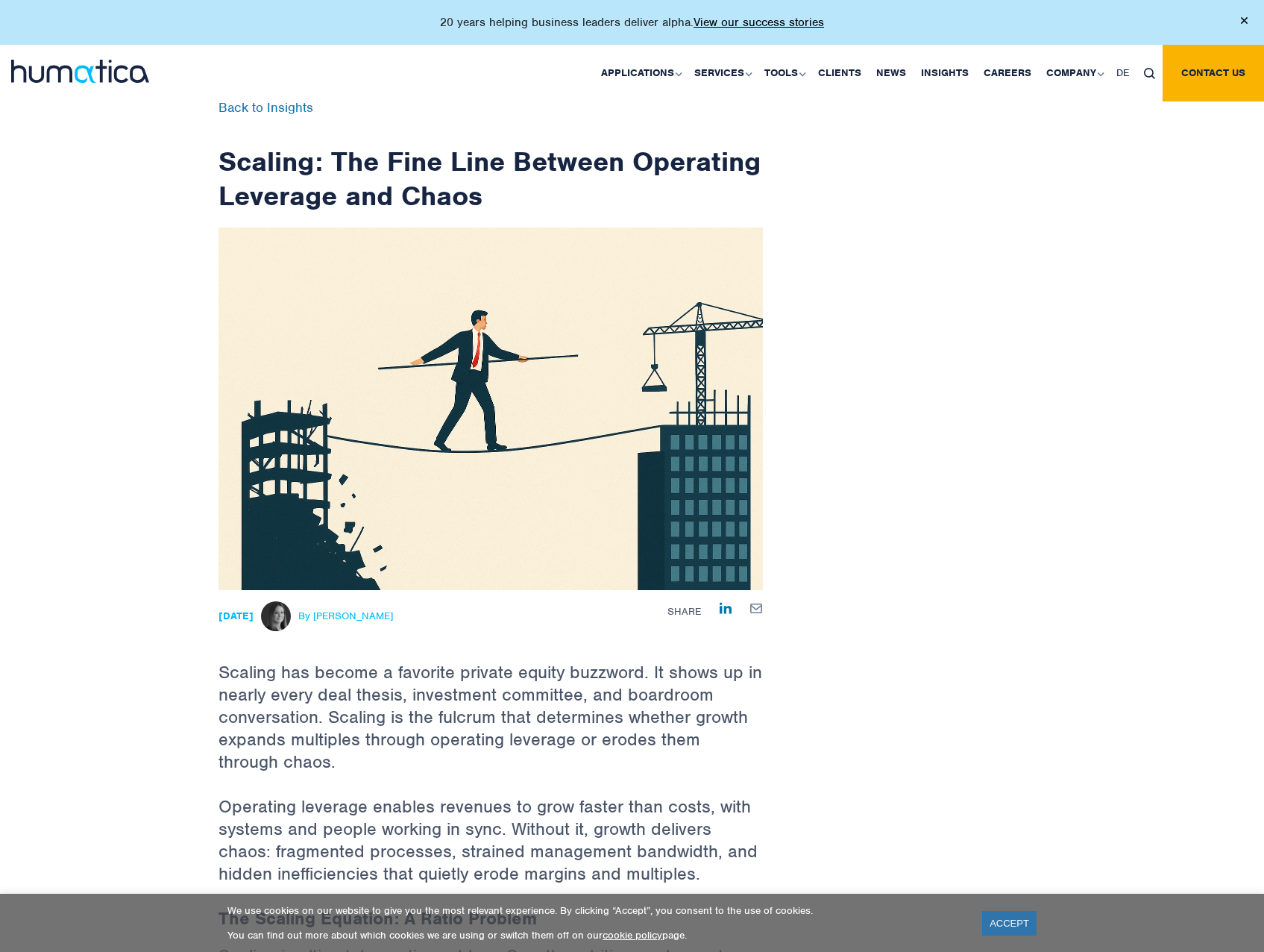
drag, startPoint x: 243, startPoint y: 178, endPoint x: 254, endPoint y: 177, distance: 11.0
click at [243, 178] on h1 "Scaling: The Fine Line Between Operating Leverage and Chaos" at bounding box center [490, 156] width 544 height 111
drag, startPoint x: 216, startPoint y: 152, endPoint x: 323, endPoint y: 157, distance: 107.1
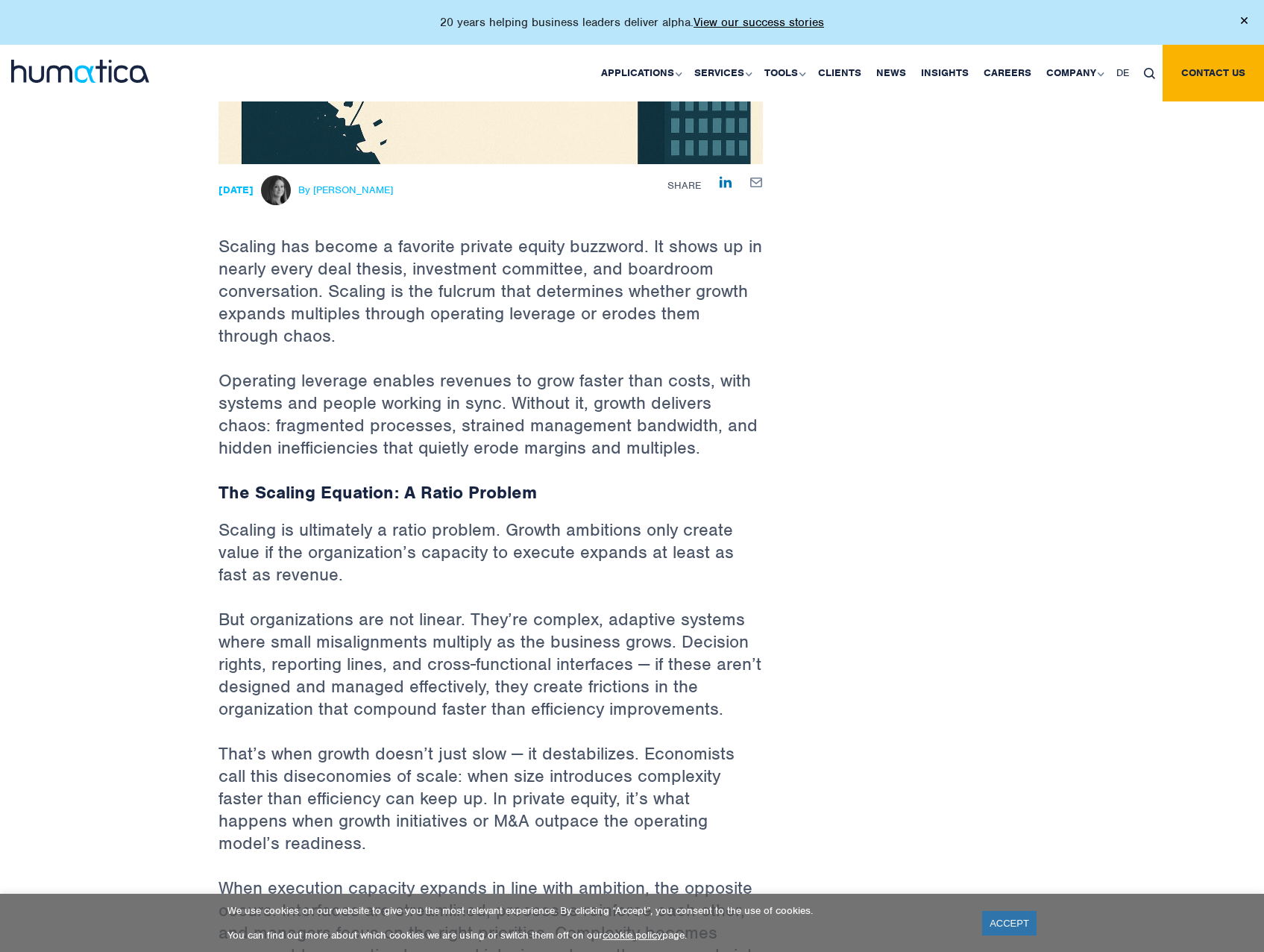
scroll to position [447, 0]
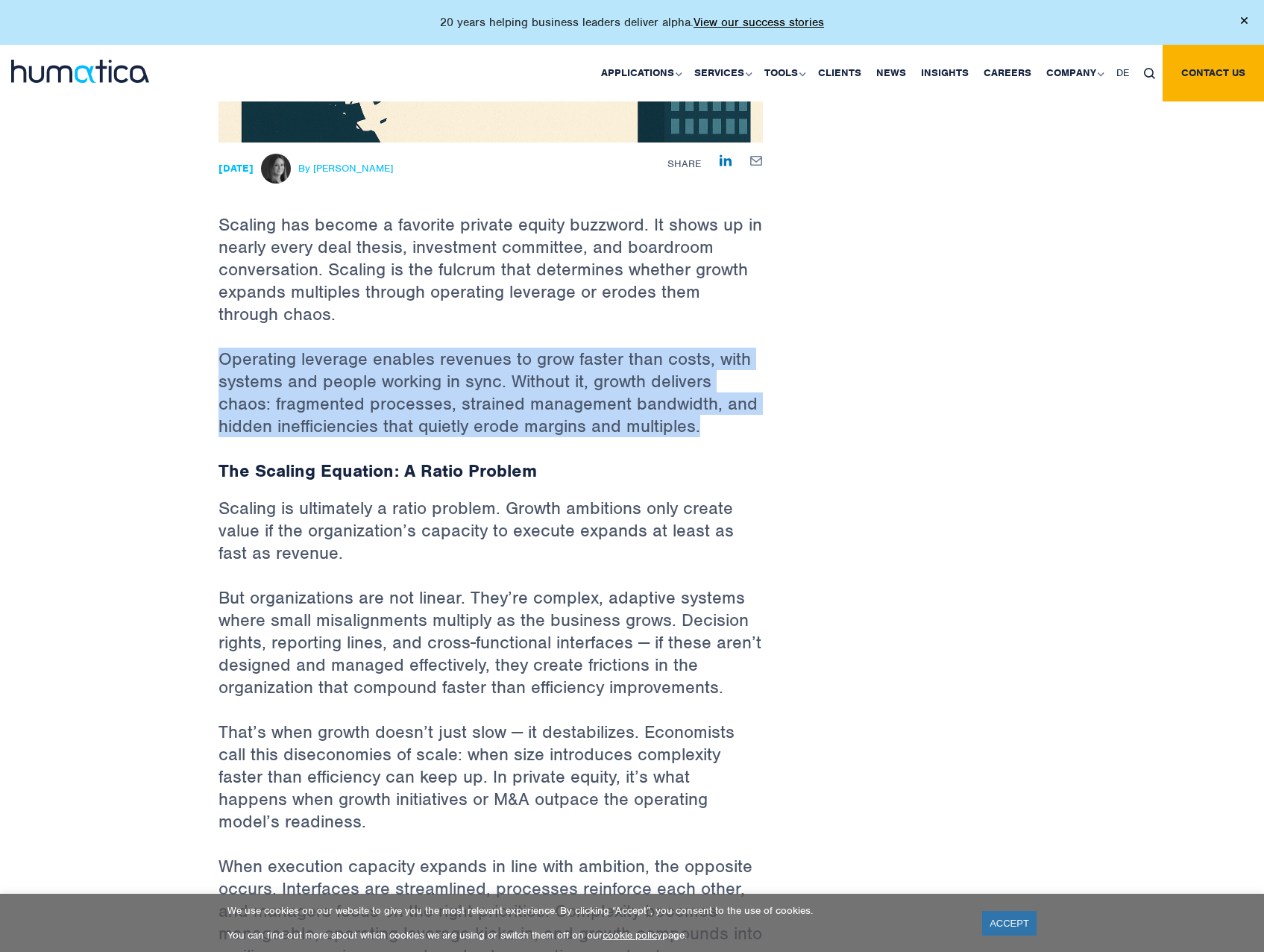
drag, startPoint x: 216, startPoint y: 358, endPoint x: 814, endPoint y: 435, distance: 602.9
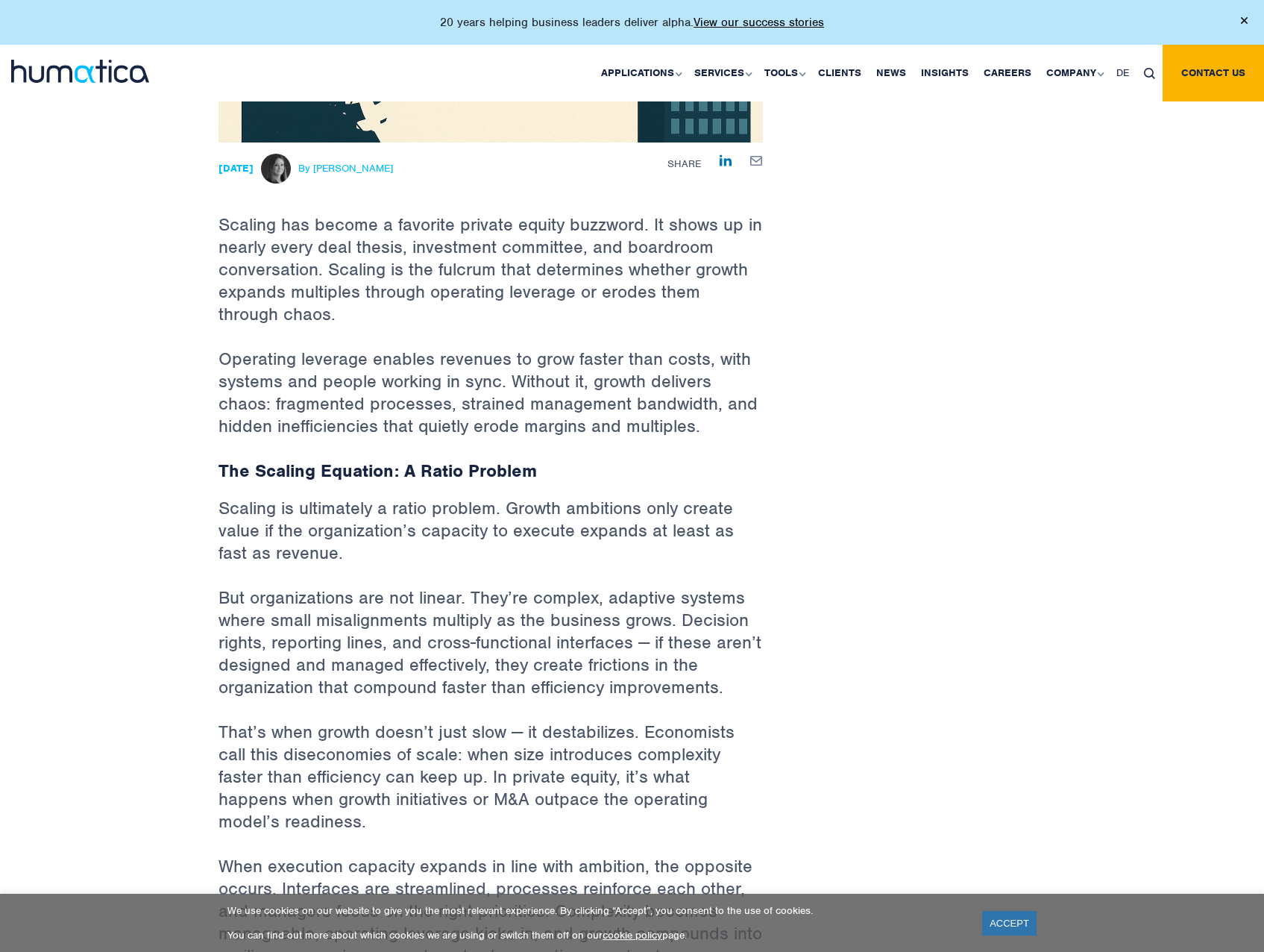
click at [694, 430] on p "Operating leverage enables revenues to grow faster than costs, with systems and…" at bounding box center [490, 404] width 544 height 112
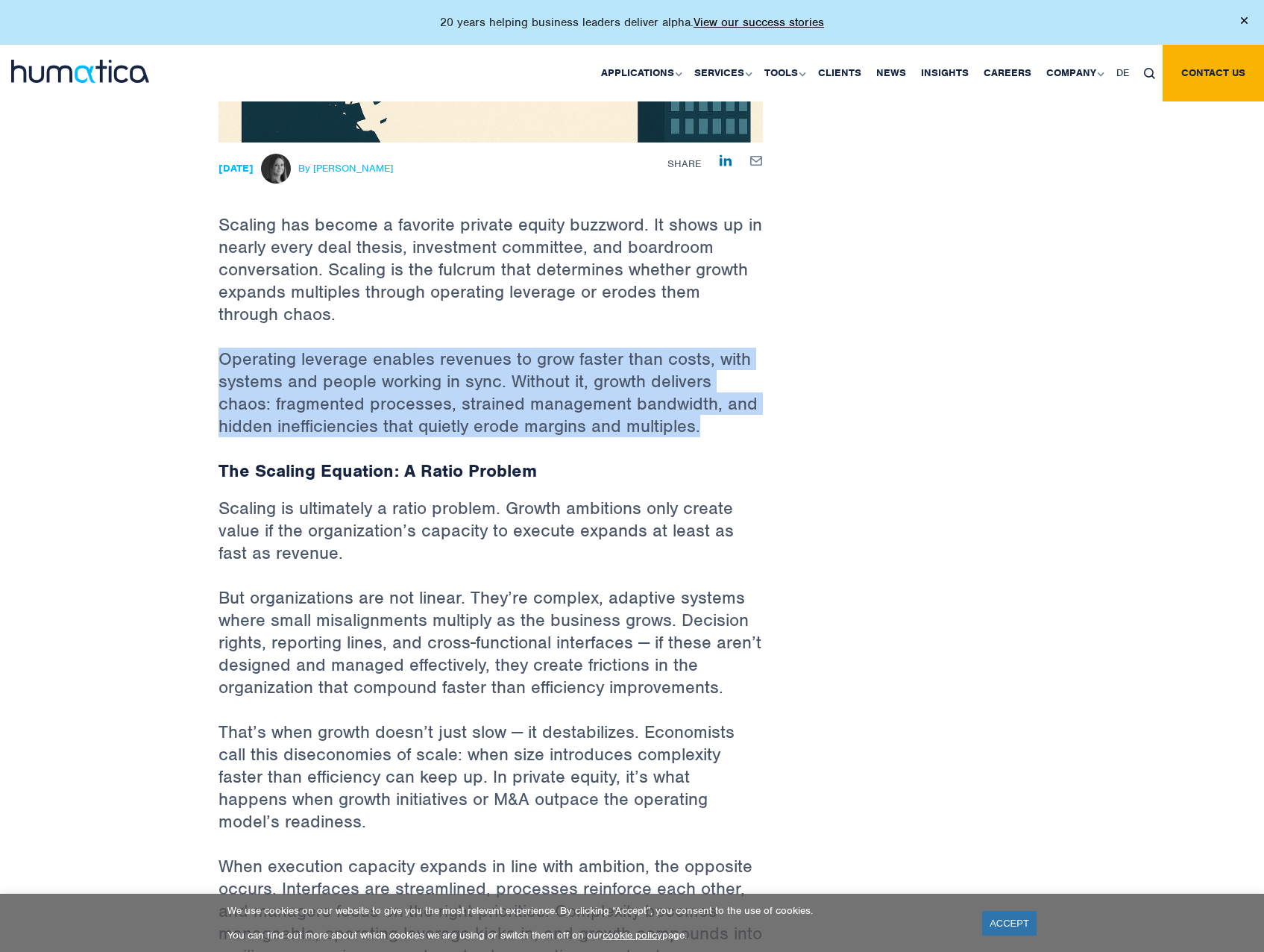
drag, startPoint x: 731, startPoint y: 429, endPoint x: 214, endPoint y: 359, distance: 521.7
drag, startPoint x: 223, startPoint y: 351, endPoint x: 770, endPoint y: 414, distance: 550.6
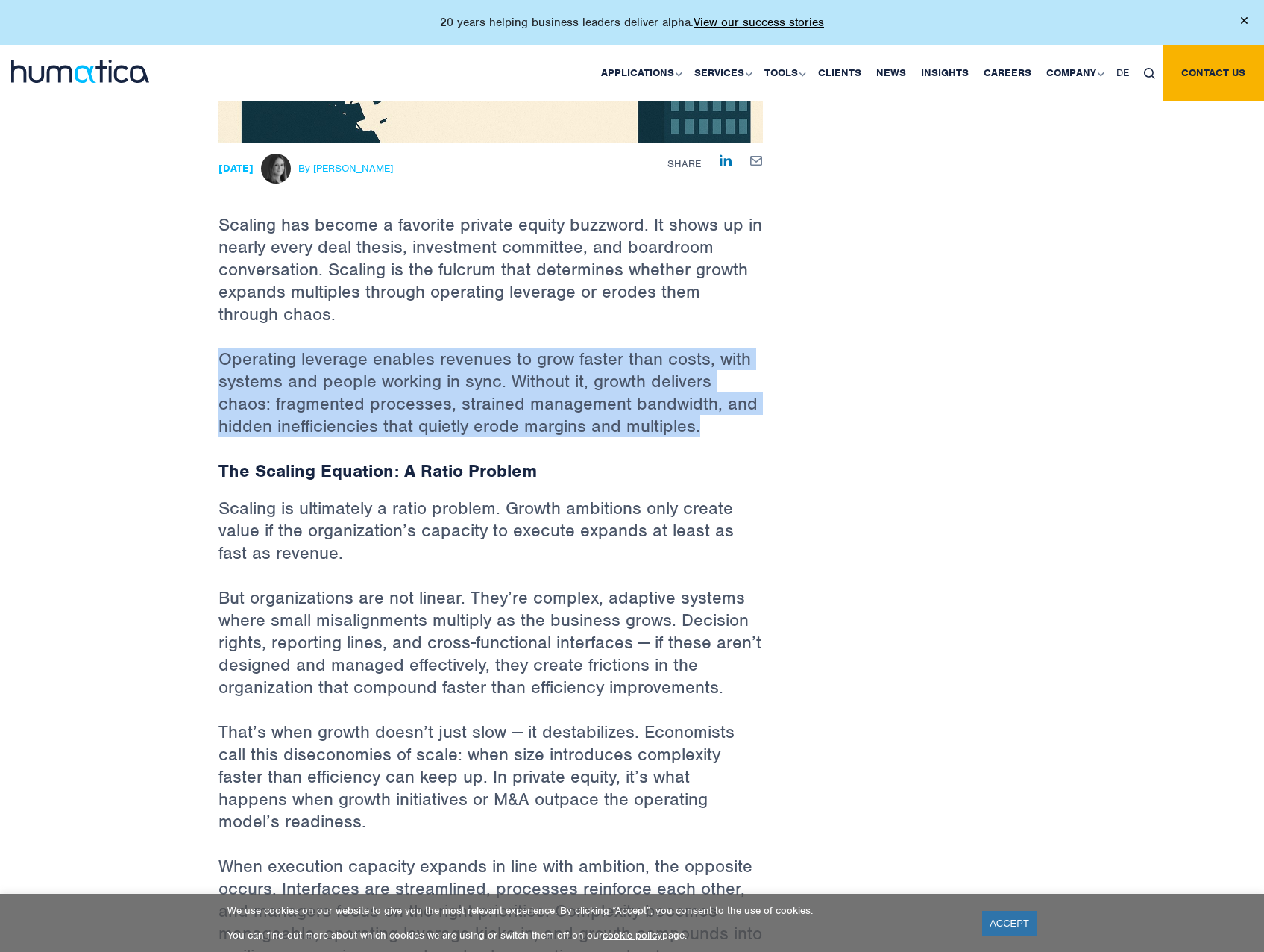
drag, startPoint x: 707, startPoint y: 425, endPoint x: 235, endPoint y: 349, distance: 478.1
click at [235, 349] on p "Operating leverage enables revenues to grow faster than costs, with systems and…" at bounding box center [490, 404] width 544 height 112
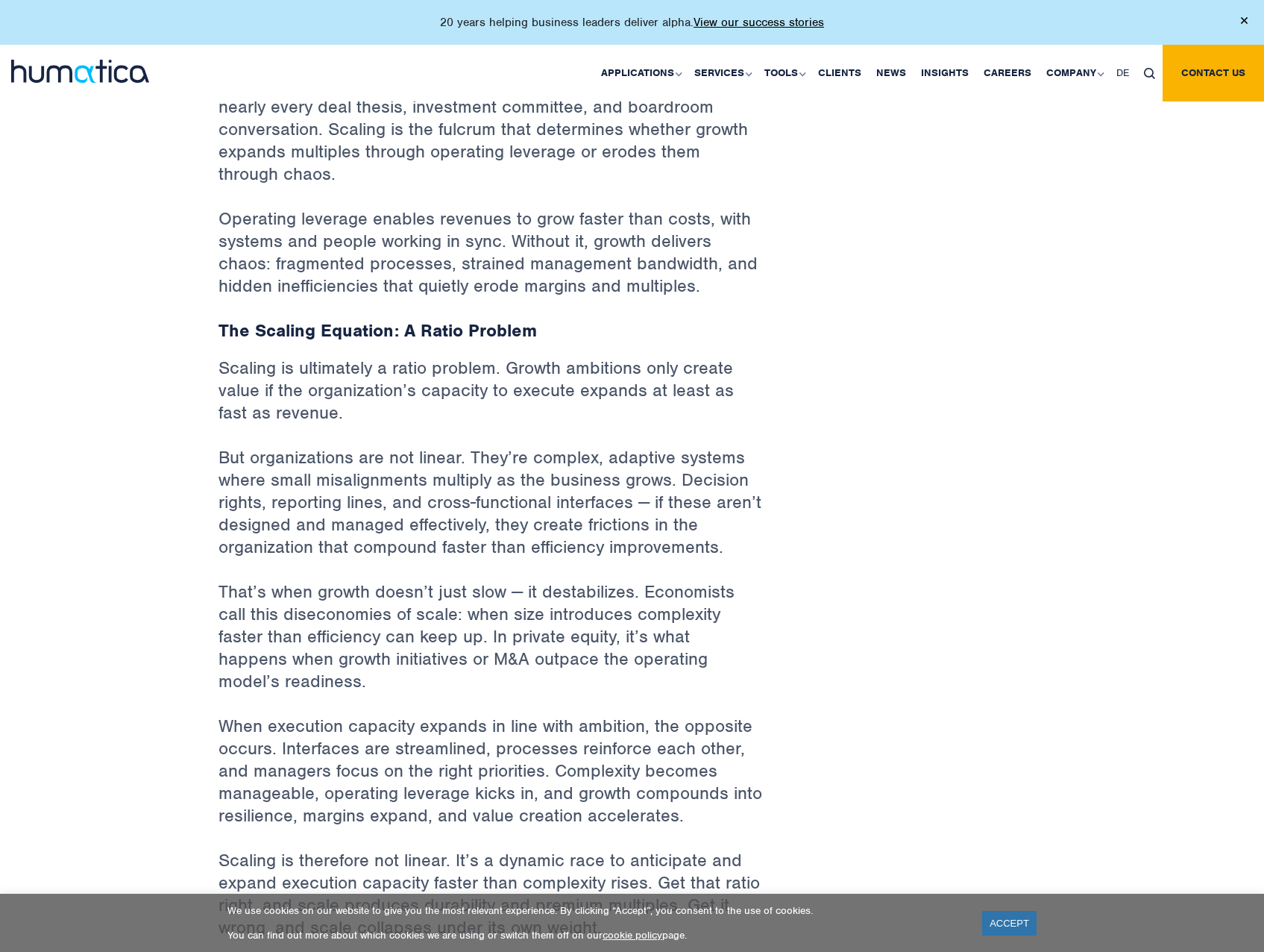
scroll to position [597, 0]
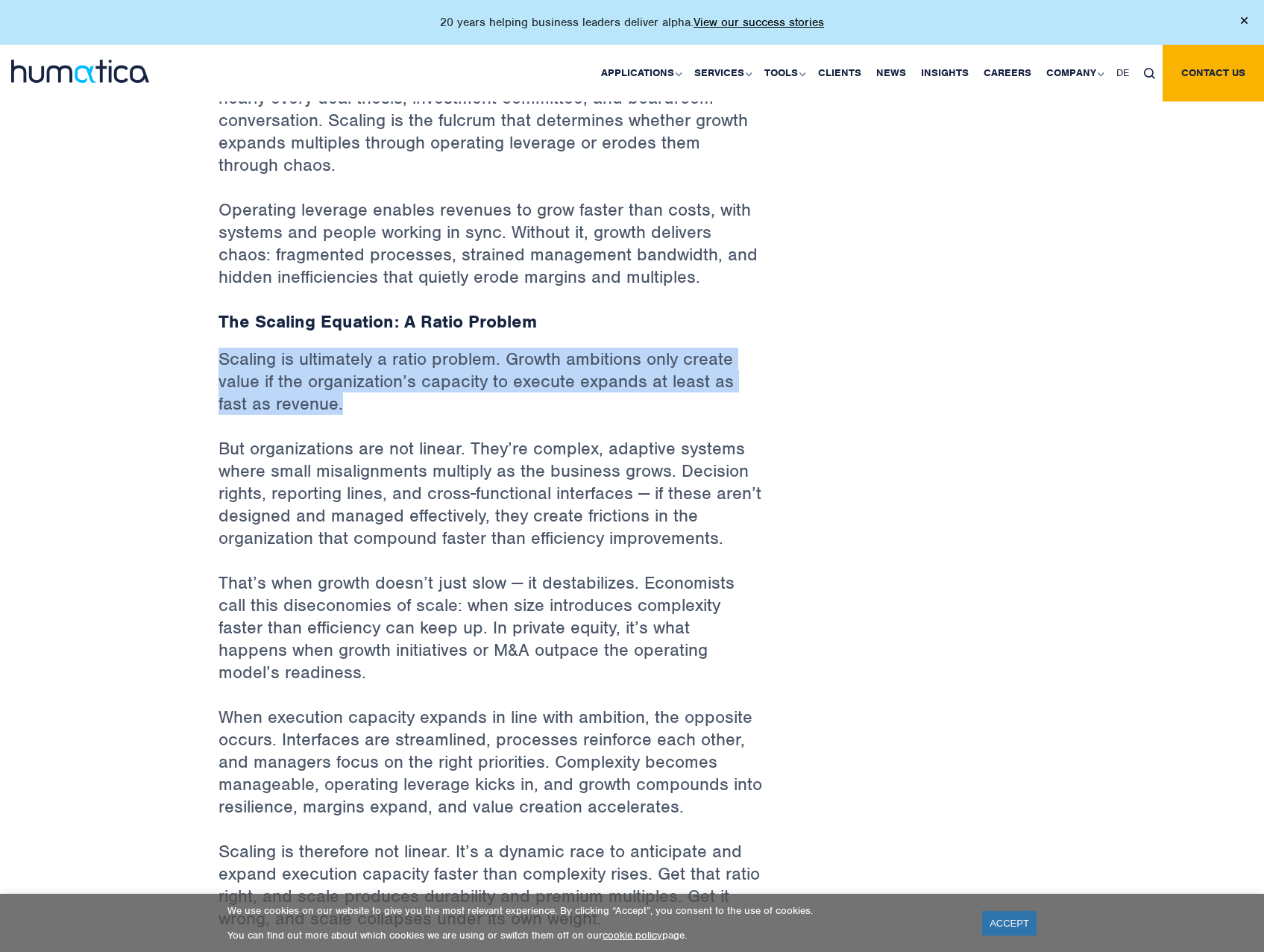
drag, startPoint x: 213, startPoint y: 353, endPoint x: 330, endPoint y: 409, distance: 129.7
click at [330, 409] on p "Scaling is ultimately a ratio problem. Growth ambitions only create value if th…" at bounding box center [490, 392] width 544 height 90
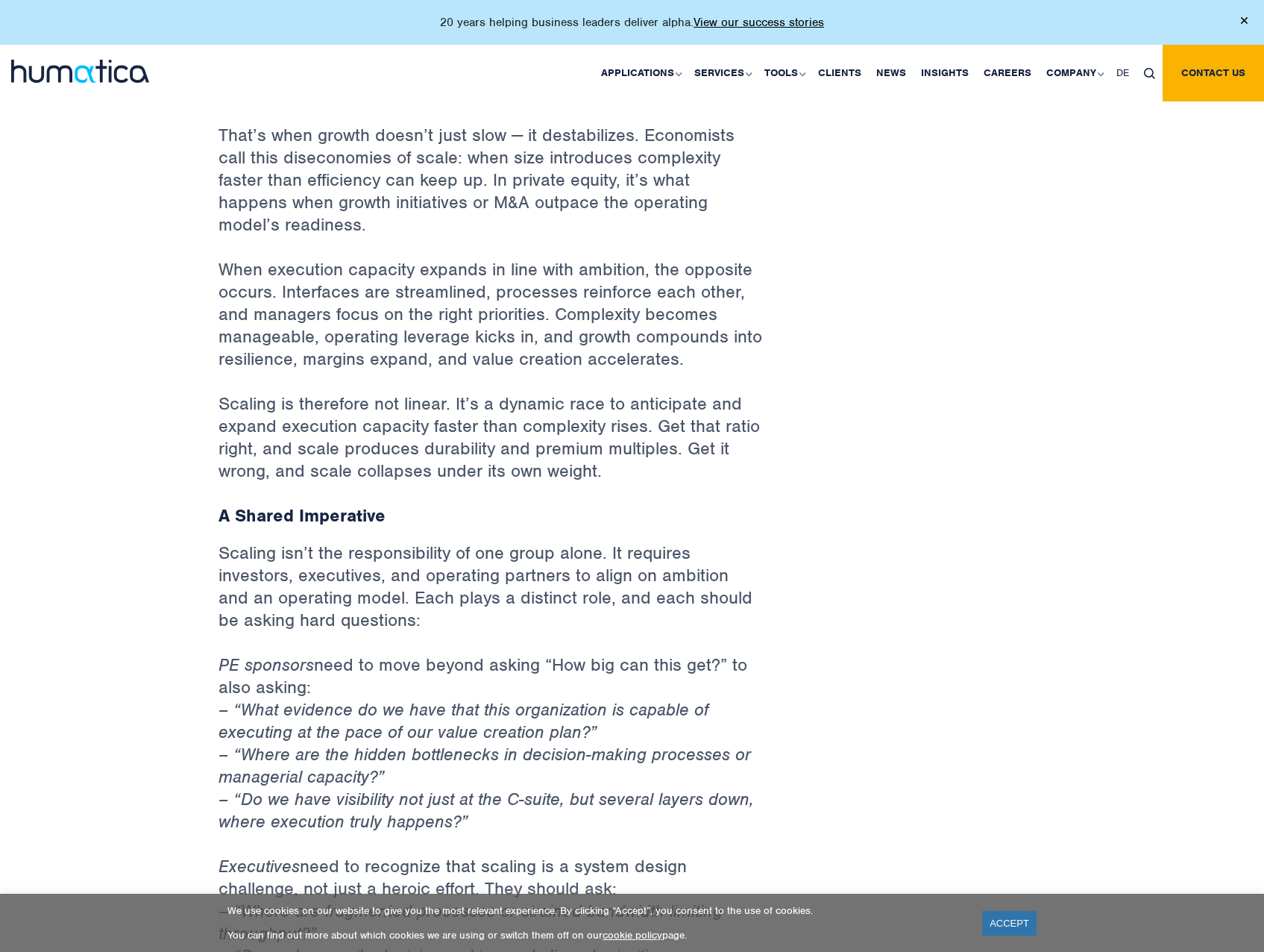
scroll to position [1119, 0]
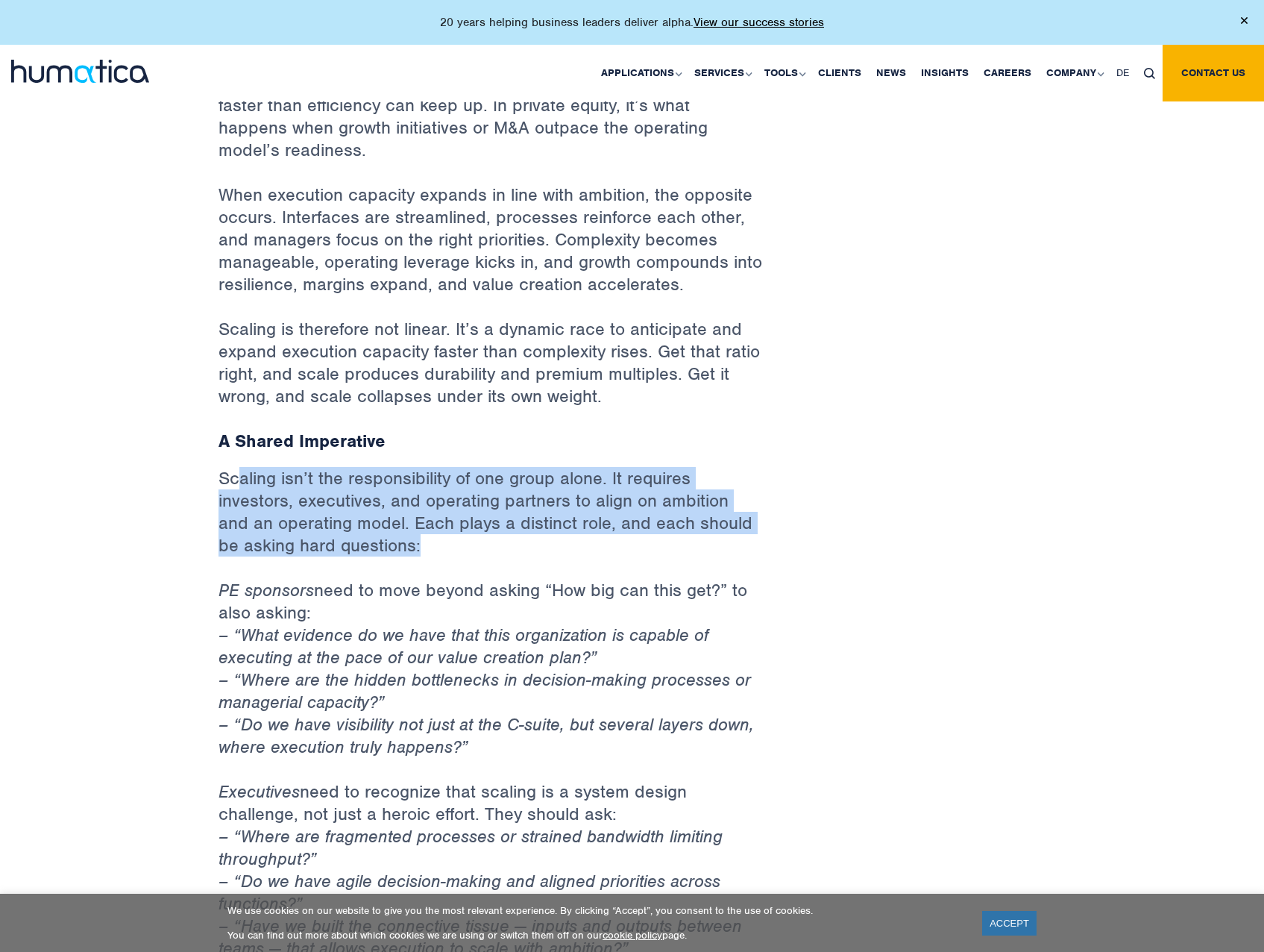
drag, startPoint x: 235, startPoint y: 455, endPoint x: 441, endPoint y: 525, distance: 217.6
click at [441, 525] on p "Scaling isn’t the responsibility of one group alone. It requires investors, exe…" at bounding box center [490, 523] width 544 height 112
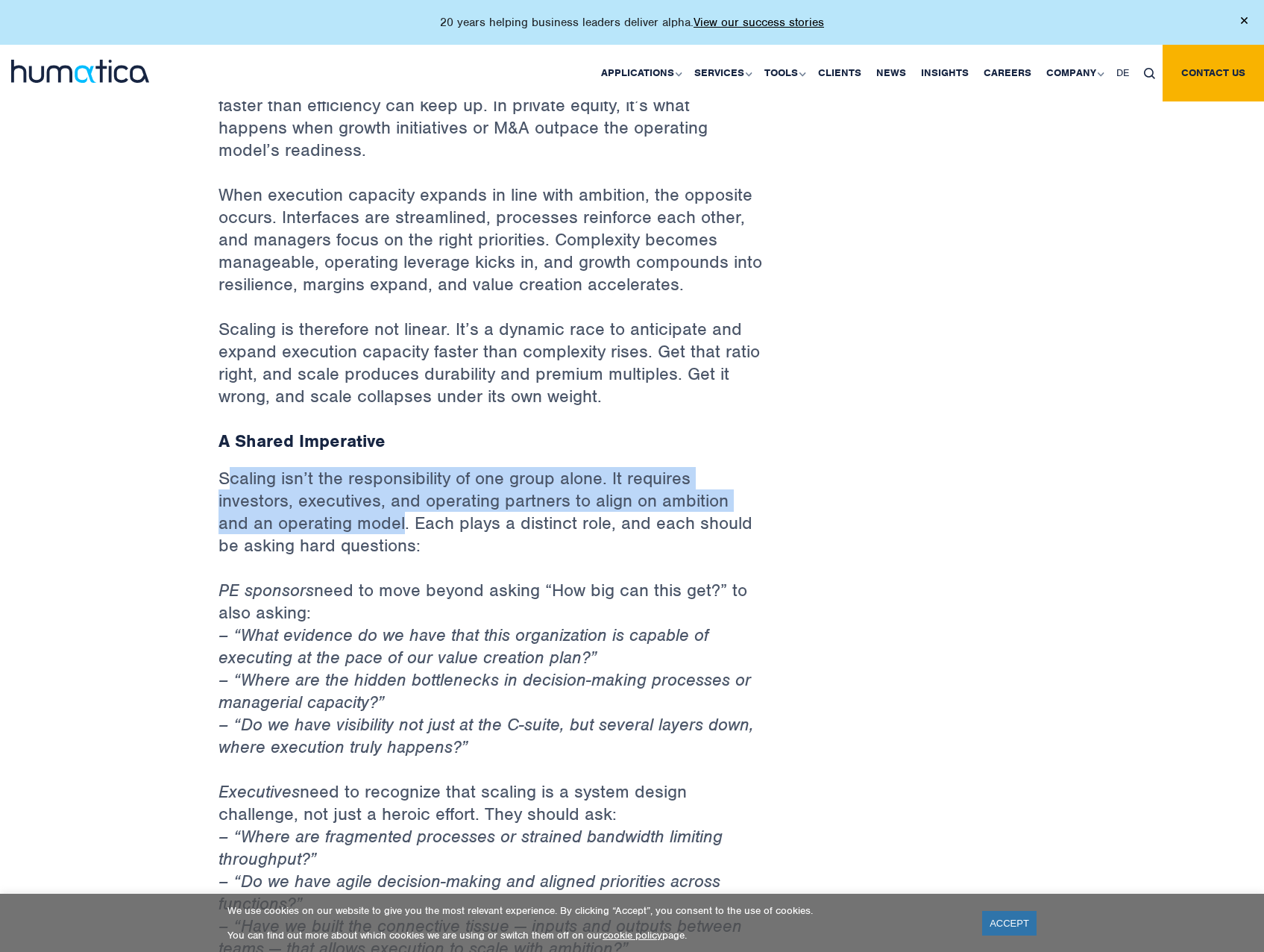
drag, startPoint x: 225, startPoint y: 455, endPoint x: 367, endPoint y: 492, distance: 146.7
click at [367, 492] on p "Scaling isn’t the responsibility of one group alone. It requires investors, exe…" at bounding box center [490, 523] width 544 height 112
copy p "caling isn’t the responsibility of one group alone. It requires investors, exec…"
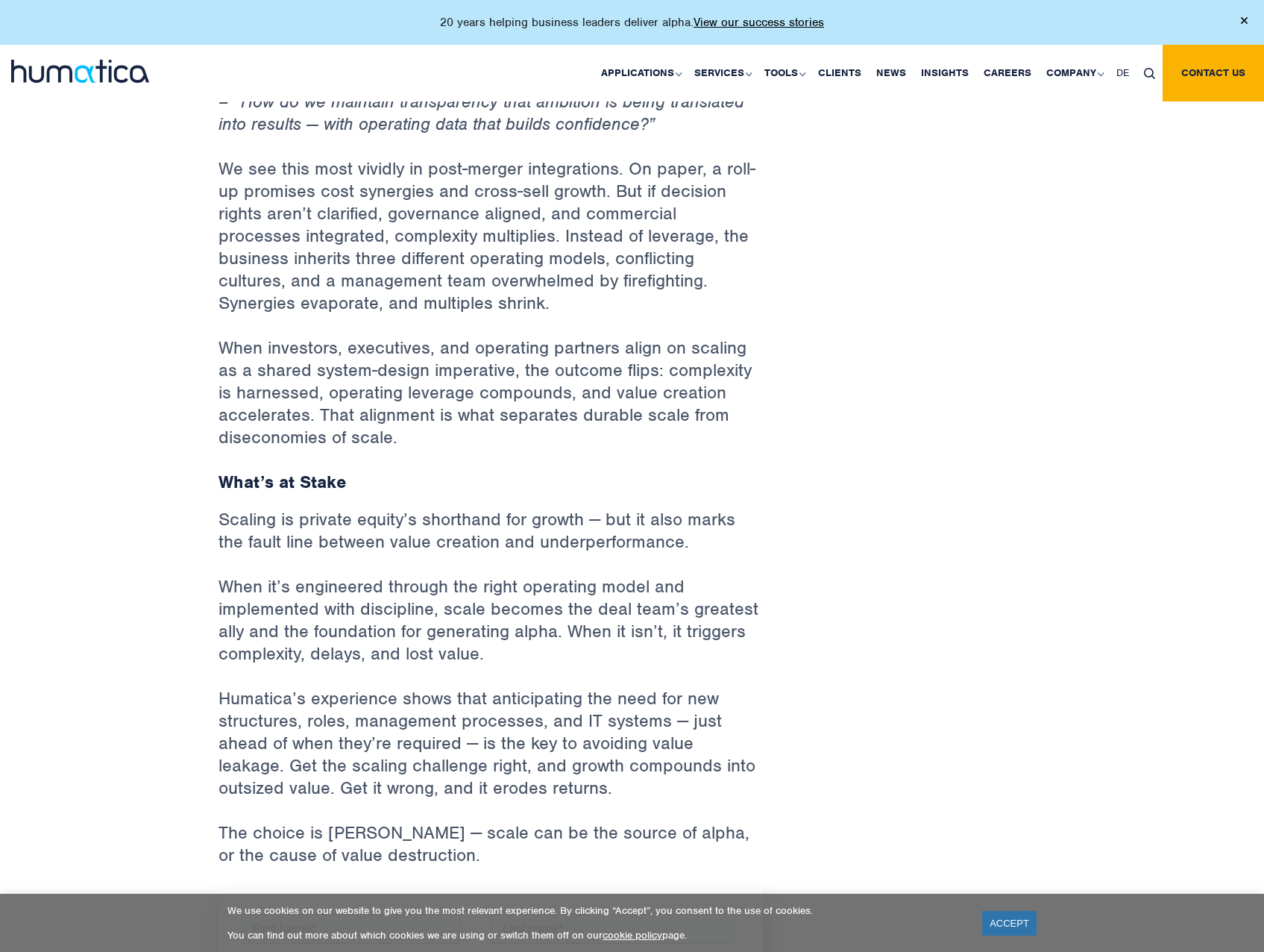
scroll to position [2304, 0]
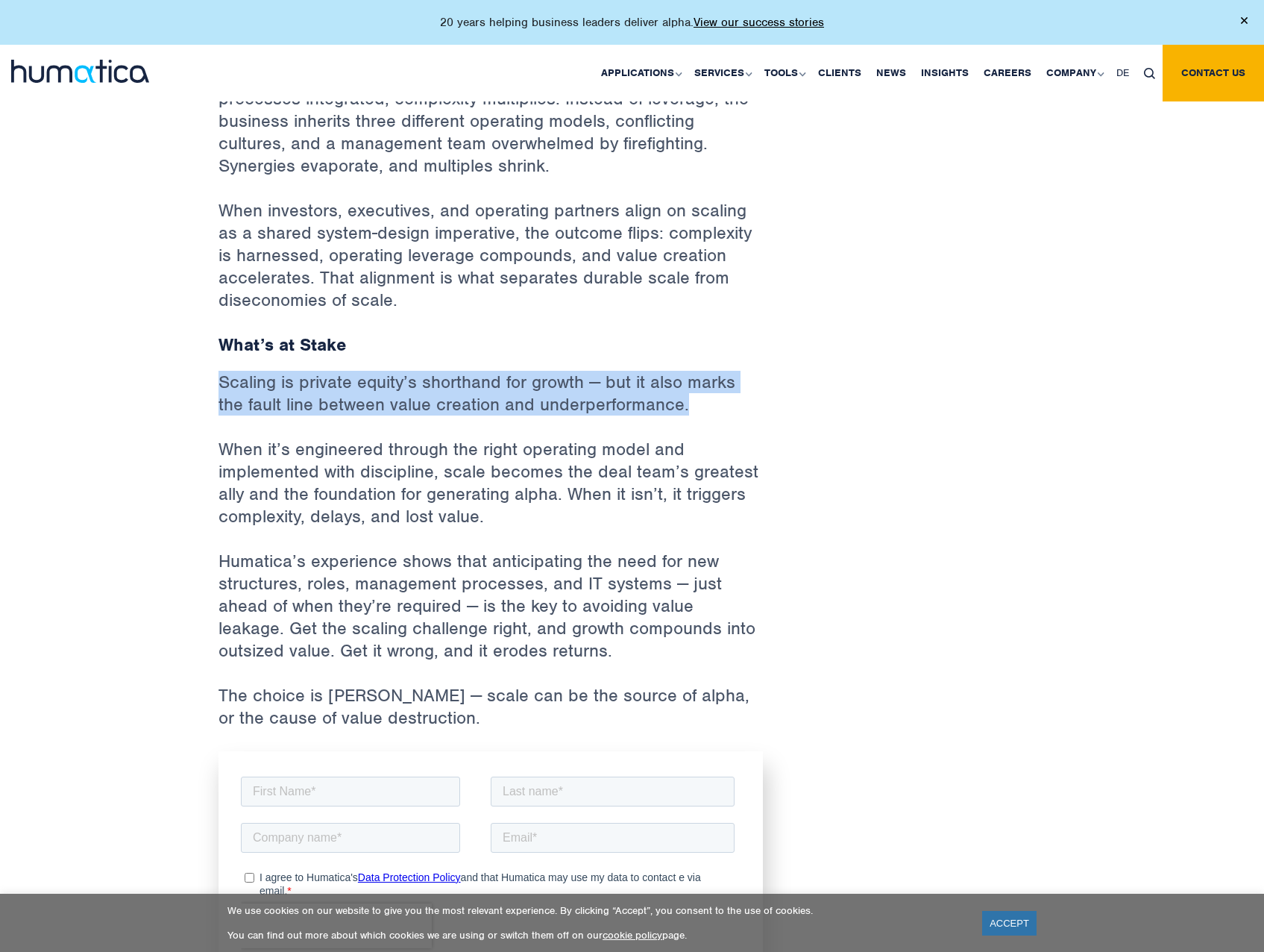
drag, startPoint x: 213, startPoint y: 353, endPoint x: 750, endPoint y: 382, distance: 537.8
click at [750, 382] on p "Scaling is private equity’s shorthand for growth — but it also marks the fault …" at bounding box center [490, 404] width 544 height 67
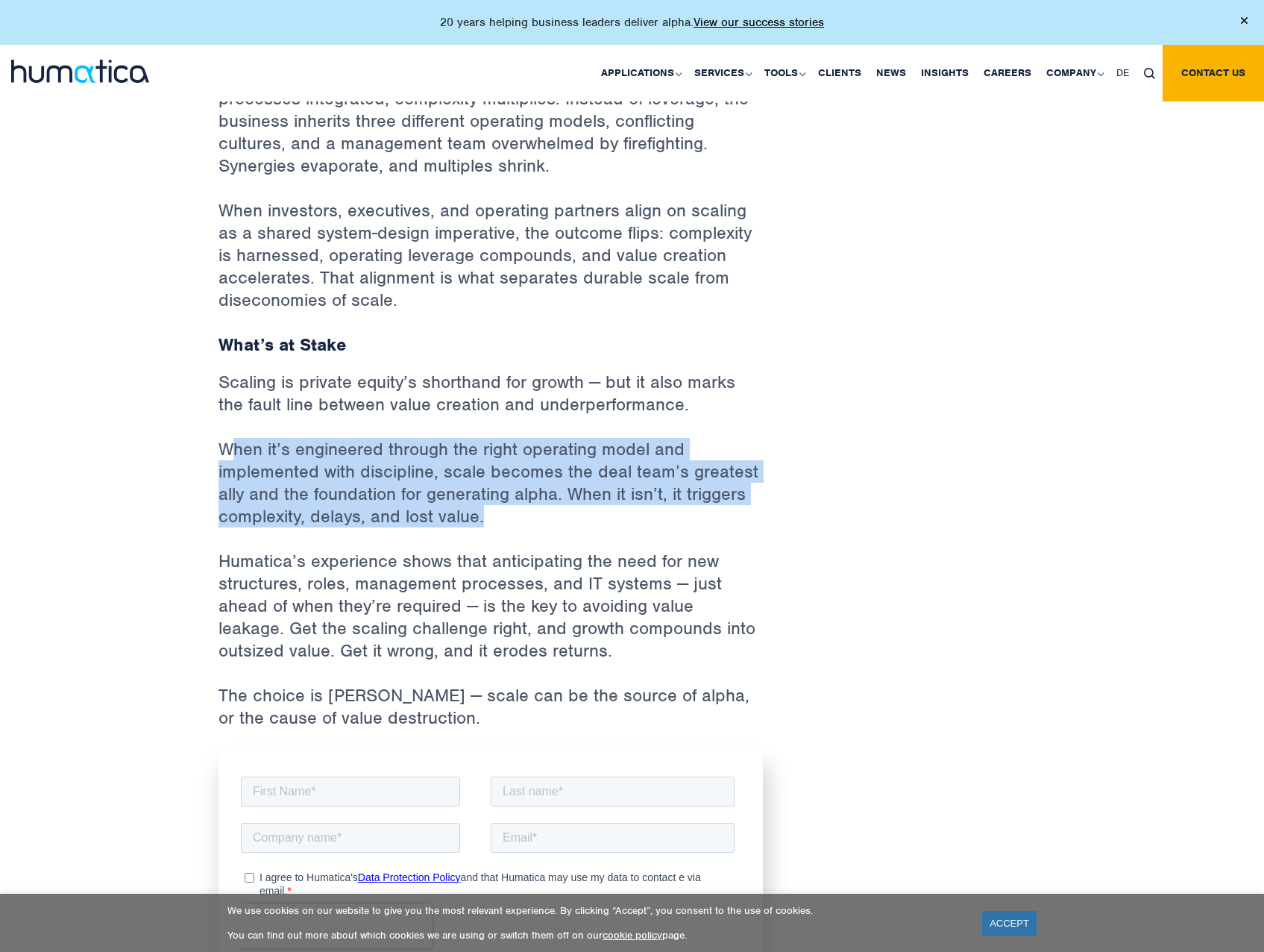
drag, startPoint x: 230, startPoint y: 419, endPoint x: 564, endPoint y: 494, distance: 342.3
click at [564, 494] on p "When it’s engineered through the right operating model and implemented with dis…" at bounding box center [490, 493] width 544 height 112
drag, startPoint x: 458, startPoint y: 488, endPoint x: 175, endPoint y: 419, distance: 291.3
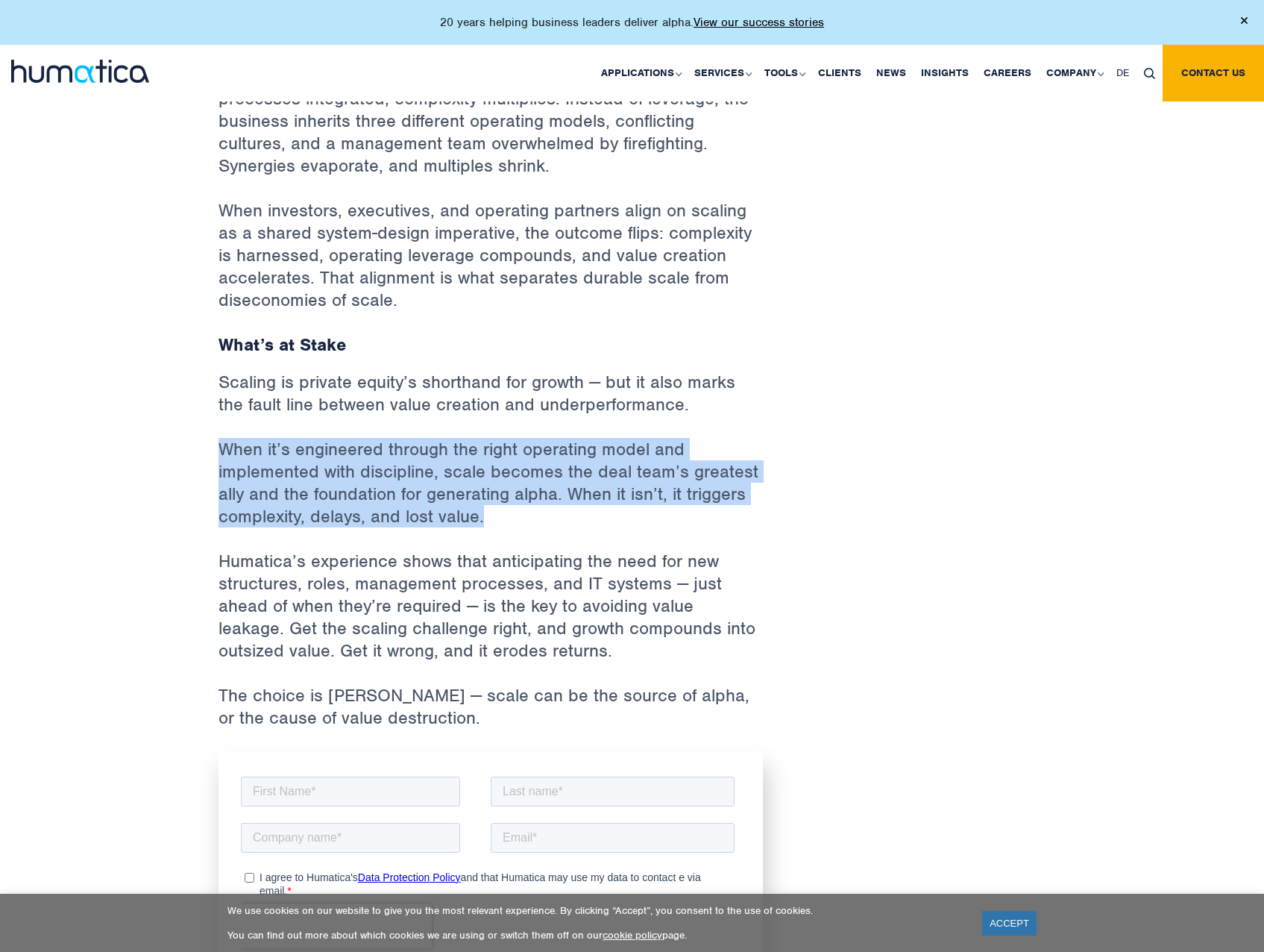
drag, startPoint x: 175, startPoint y: 419, endPoint x: 291, endPoint y: 443, distance: 118.5
click at [291, 443] on p "When it’s engineered through the right operating model and implemented with dis…" at bounding box center [490, 493] width 544 height 112
drag, startPoint x: 287, startPoint y: 416, endPoint x: 626, endPoint y: 506, distance: 350.7
click at [626, 506] on p "When it’s engineered through the right operating model and implemented with dis…" at bounding box center [490, 493] width 544 height 112
click at [625, 505] on p "When it’s engineered through the right operating model and implemented with dis…" at bounding box center [490, 493] width 544 height 112
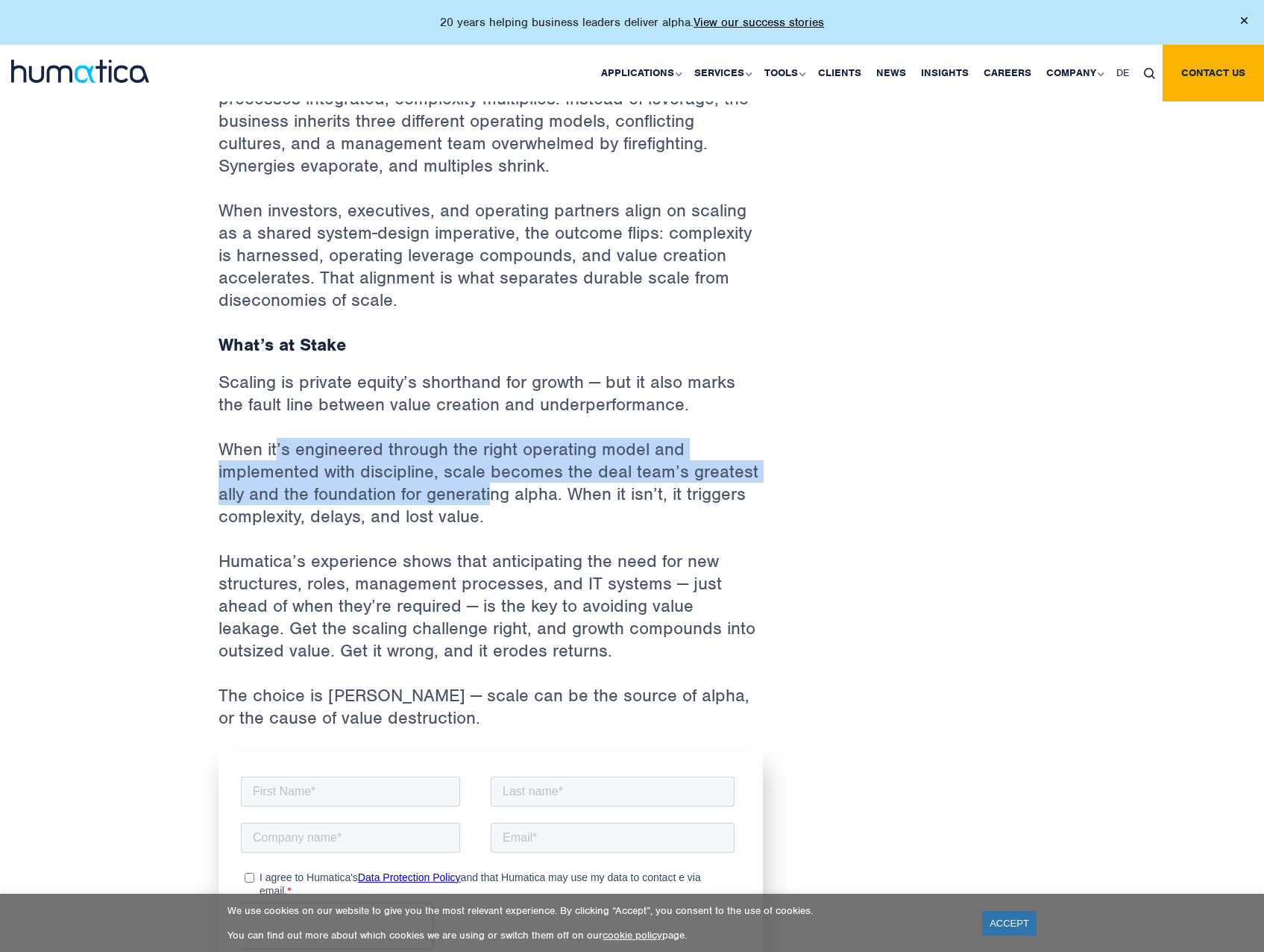
drag, startPoint x: 492, startPoint y: 466, endPoint x: 273, endPoint y: 413, distance: 225.3
click at [273, 438] on p "When it’s engineered through the right operating model and implemented with dis…" at bounding box center [490, 493] width 544 height 112
